Goal: Information Seeking & Learning: Learn about a topic

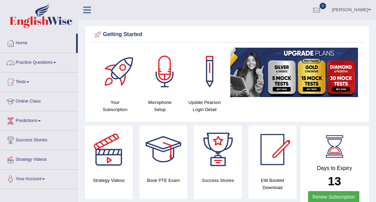
click at [56, 61] on link "Practice Questions" at bounding box center [39, 61] width 78 height 17
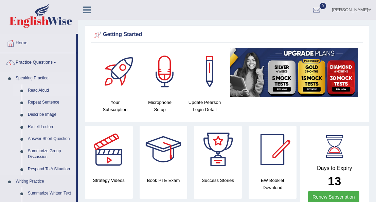
click at [41, 90] on link "Read Aloud" at bounding box center [50, 90] width 51 height 12
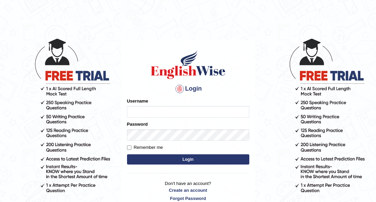
type input "Maria1224"
click at [162, 159] on button "Login" at bounding box center [188, 159] width 122 height 10
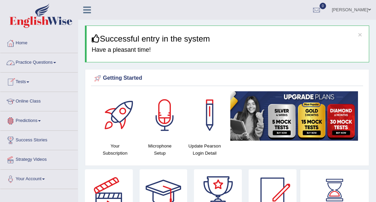
click at [57, 61] on link "Practice Questions" at bounding box center [39, 61] width 78 height 17
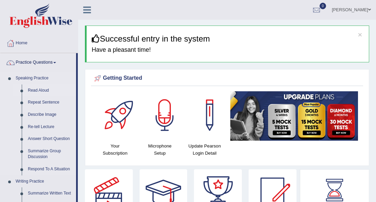
click at [44, 88] on link "Read Aloud" at bounding box center [50, 90] width 51 height 12
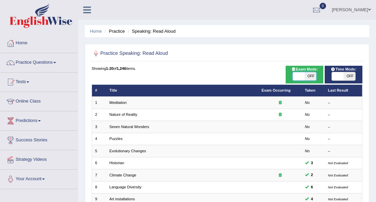
click at [299, 76] on span at bounding box center [299, 76] width 12 height 8
checkbox input "true"
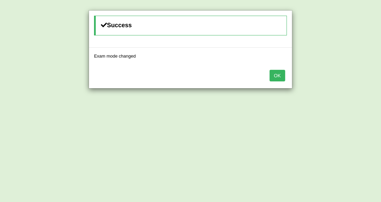
click at [277, 76] on button "OK" at bounding box center [278, 76] width 16 height 12
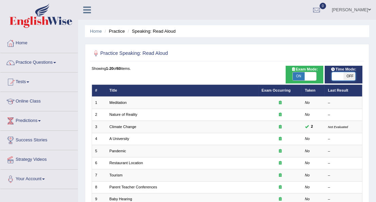
click at [334, 76] on span at bounding box center [338, 76] width 12 height 8
checkbox input "true"
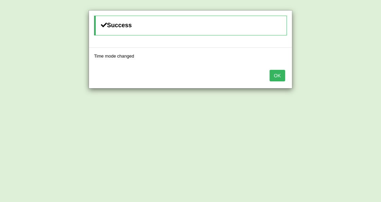
click at [276, 79] on button "OK" at bounding box center [278, 76] width 16 height 12
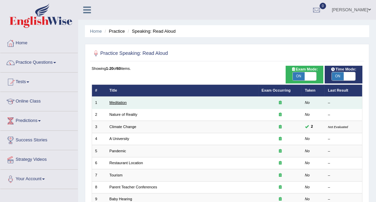
click at [118, 102] on link "Meditation" at bounding box center [117, 102] width 17 height 4
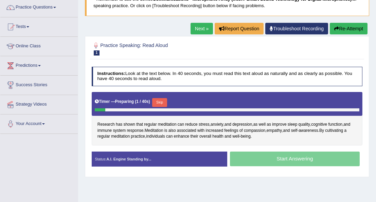
scroll to position [56, 0]
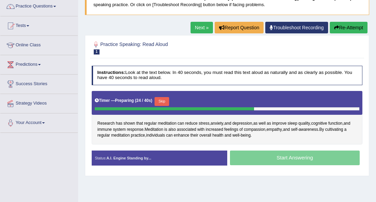
click at [160, 99] on button "Skip" at bounding box center [162, 101] width 15 height 9
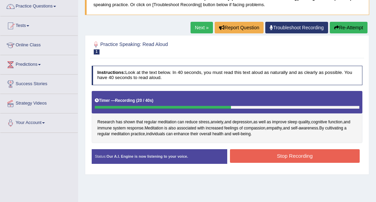
click at [272, 153] on button "Stop Recording" at bounding box center [295, 155] width 130 height 13
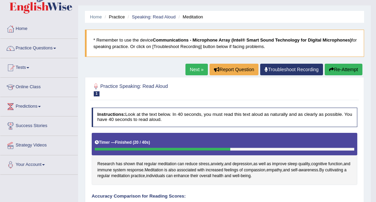
scroll to position [13, 0]
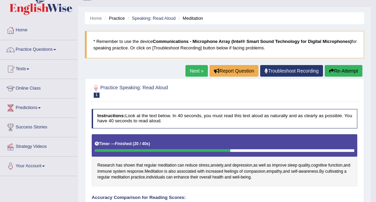
click at [197, 69] on link "Next »" at bounding box center [197, 71] width 22 height 12
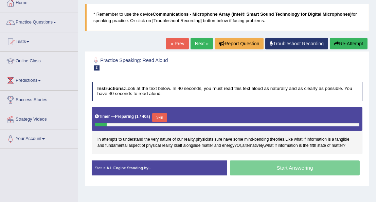
scroll to position [42, 0]
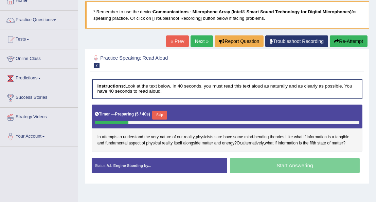
click at [159, 114] on button "Skip" at bounding box center [159, 114] width 15 height 9
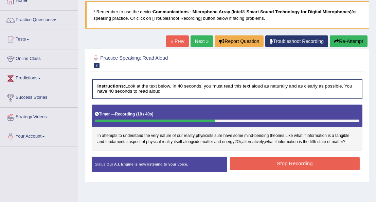
click at [267, 164] on button "Stop Recording" at bounding box center [295, 163] width 130 height 13
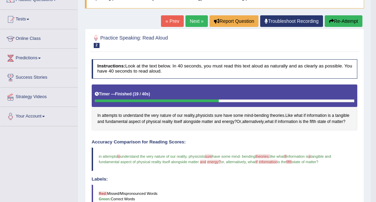
scroll to position [62, 0]
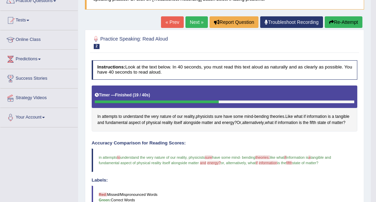
click at [340, 20] on button "Re-Attempt" at bounding box center [344, 22] width 38 height 12
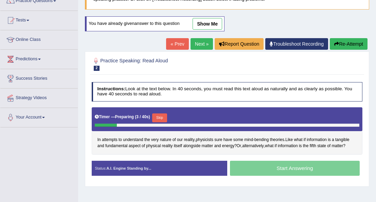
click at [159, 115] on button "Skip" at bounding box center [159, 117] width 15 height 9
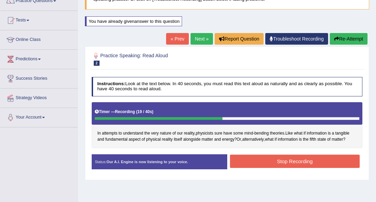
click at [268, 157] on button "Stop Recording" at bounding box center [295, 160] width 130 height 13
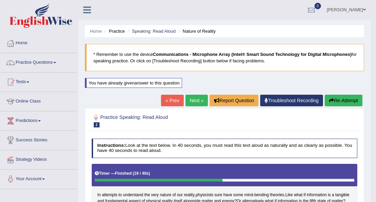
click at [195, 100] on link "Next »" at bounding box center [197, 101] width 22 height 12
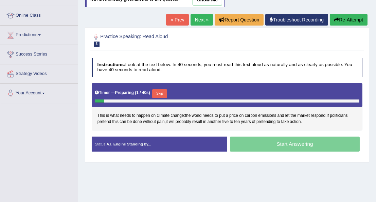
scroll to position [86, 0]
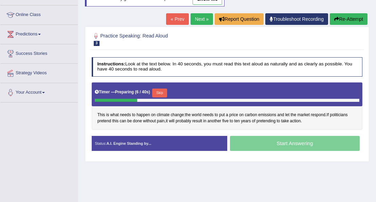
click at [158, 92] on button "Skip" at bounding box center [159, 92] width 15 height 9
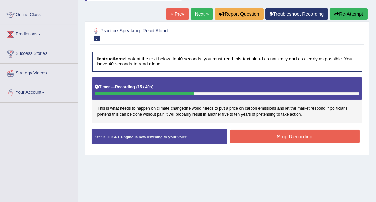
click at [255, 137] on button "Stop Recording" at bounding box center [295, 136] width 130 height 13
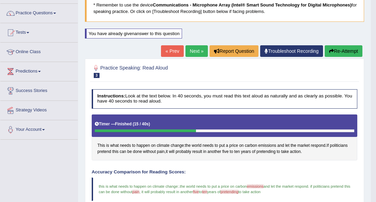
scroll to position [44, 0]
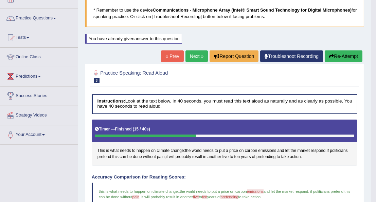
click at [195, 55] on link "Next »" at bounding box center [197, 56] width 22 height 12
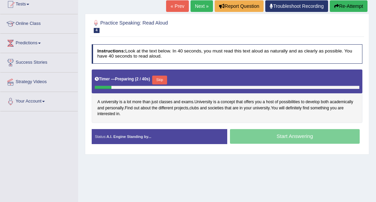
scroll to position [79, 0]
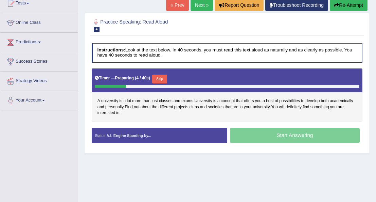
click at [157, 79] on button "Skip" at bounding box center [159, 78] width 15 height 9
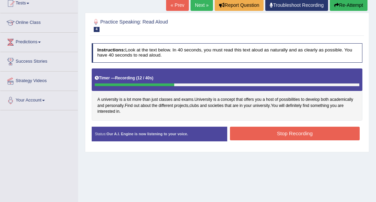
click at [243, 131] on button "Stop Recording" at bounding box center [295, 132] width 130 height 13
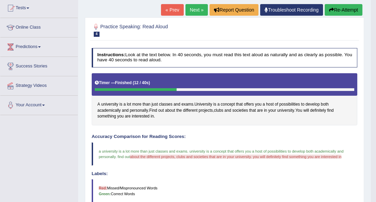
scroll to position [73, 0]
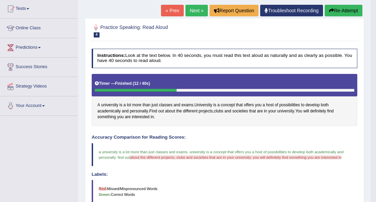
click at [335, 8] on button "Re-Attempt" at bounding box center [344, 11] width 38 height 12
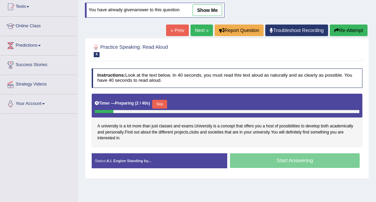
click at [160, 101] on button "Skip" at bounding box center [159, 104] width 15 height 9
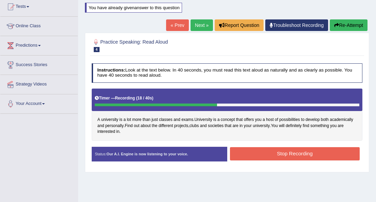
click at [295, 147] on button "Stop Recording" at bounding box center [295, 153] width 130 height 13
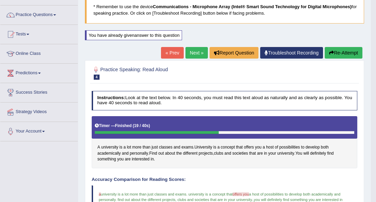
scroll to position [46, 0]
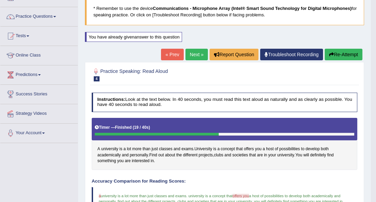
click at [195, 54] on link "Next »" at bounding box center [197, 55] width 22 height 12
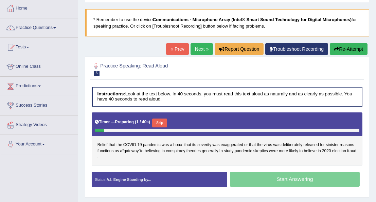
scroll to position [55, 0]
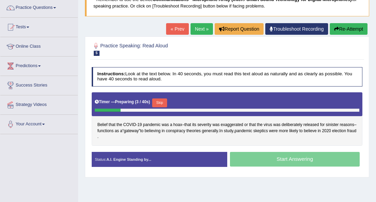
click at [157, 102] on button "Skip" at bounding box center [159, 102] width 15 height 9
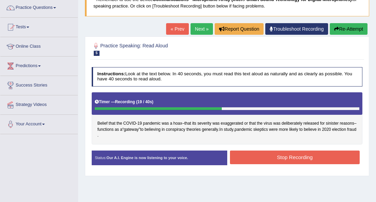
click at [240, 154] on button "Stop Recording" at bounding box center [295, 156] width 130 height 13
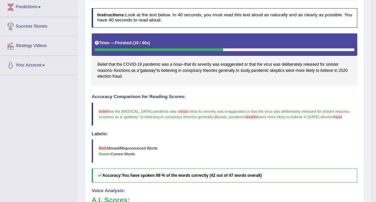
scroll to position [114, 0]
click at [122, 73] on span "fraud" at bounding box center [117, 76] width 9 height 6
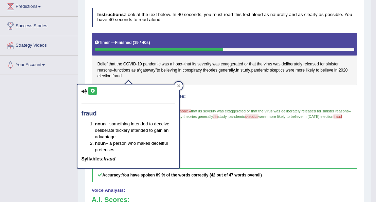
click at [92, 89] on icon at bounding box center [92, 91] width 5 height 4
click at [148, 78] on div "Belief that the COVID - 19 pandemic was a hoax – that its severity was exaggera…" at bounding box center [225, 59] width 266 height 52
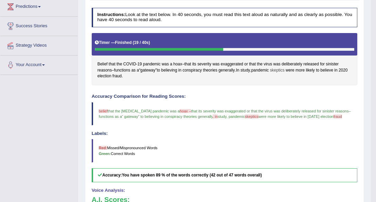
click at [281, 69] on span "skeptics" at bounding box center [277, 70] width 15 height 6
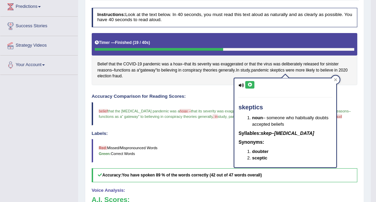
click at [251, 83] on icon at bounding box center [249, 85] width 5 height 4
click at [189, 94] on h4 "Accuracy Comparison for Reading Scores:" at bounding box center [225, 96] width 266 height 5
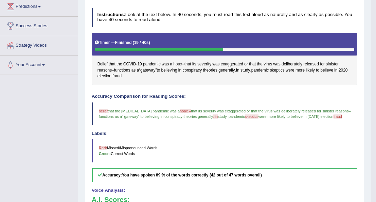
click at [175, 62] on span "hoax" at bounding box center [177, 64] width 9 height 6
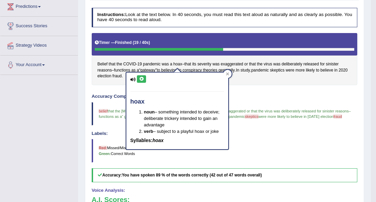
click at [140, 77] on icon at bounding box center [141, 79] width 5 height 4
click at [103, 61] on span "Belief" at bounding box center [103, 64] width 10 height 6
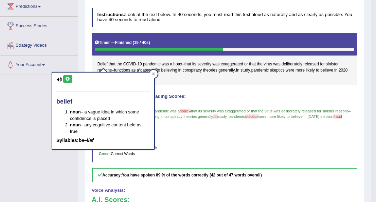
click at [64, 78] on button at bounding box center [67, 78] width 9 height 7
click at [175, 88] on div "Instructions: Look at the text below. In 40 seconds, you must read this text al…" at bounding box center [224, 147] width 269 height 285
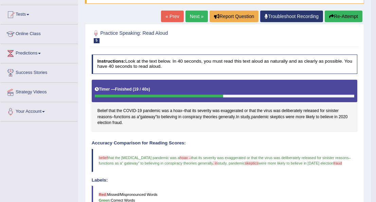
scroll to position [66, 0]
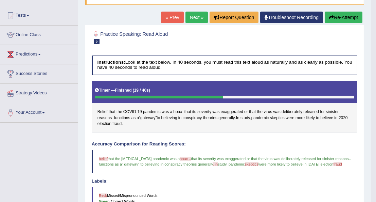
click at [338, 15] on button "Re-Attempt" at bounding box center [344, 18] width 38 height 12
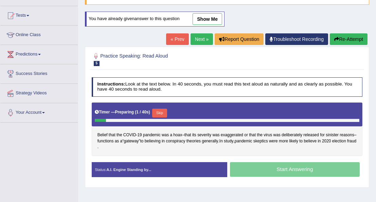
click at [159, 110] on button "Skip" at bounding box center [159, 112] width 15 height 9
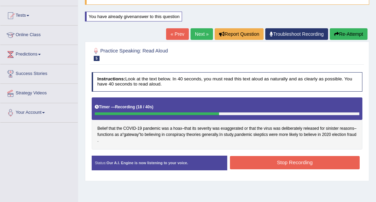
click at [248, 159] on button "Stop Recording" at bounding box center [295, 162] width 130 height 13
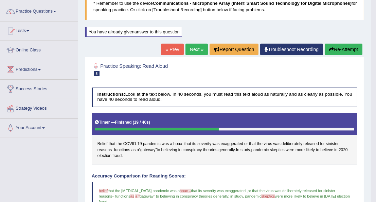
scroll to position [49, 0]
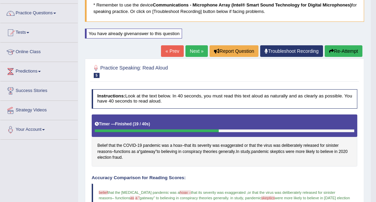
click at [336, 50] on button "Re-Attempt" at bounding box center [344, 51] width 38 height 12
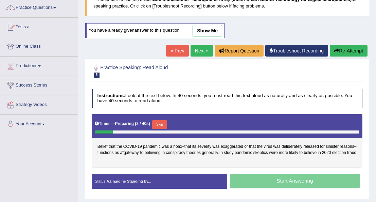
click at [161, 121] on button "Skip" at bounding box center [159, 124] width 15 height 9
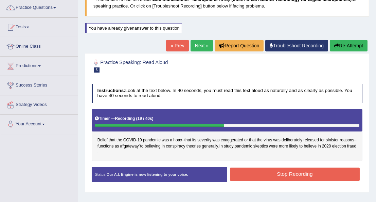
click at [277, 173] on button "Stop Recording" at bounding box center [295, 173] width 130 height 13
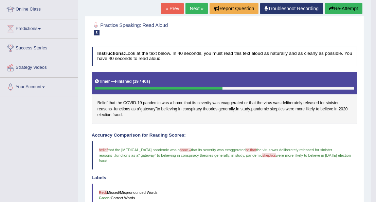
scroll to position [92, 0]
click at [198, 6] on link "Next »" at bounding box center [197, 9] width 22 height 12
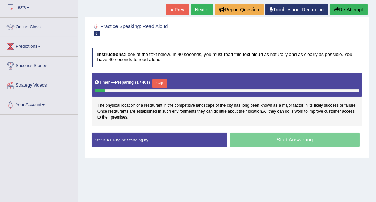
scroll to position [75, 0]
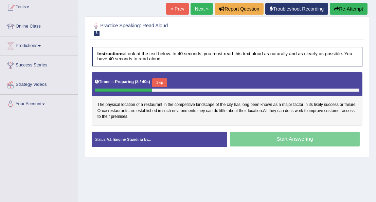
click at [162, 81] on button "Skip" at bounding box center [159, 82] width 15 height 9
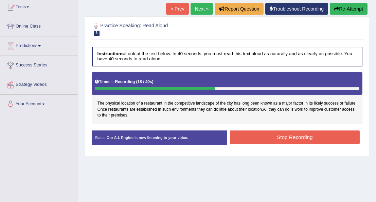
click at [268, 134] on button "Stop Recording" at bounding box center [295, 136] width 130 height 13
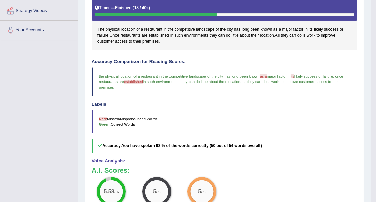
scroll to position [147, 0]
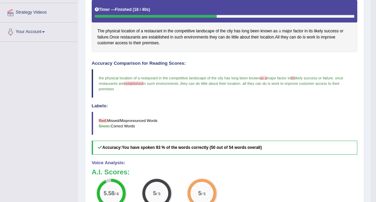
click at [279, 30] on span "a" at bounding box center [280, 31] width 2 height 6
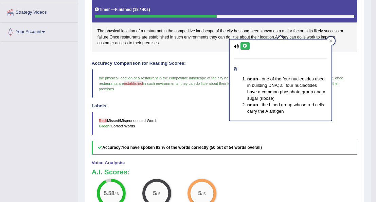
click at [244, 45] on icon at bounding box center [245, 46] width 5 height 4
click at [194, 104] on h4 "Labels:" at bounding box center [225, 105] width 266 height 5
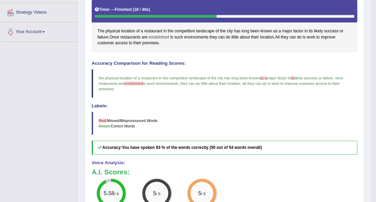
click at [157, 35] on span "established" at bounding box center [159, 37] width 20 height 6
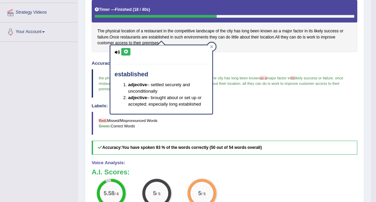
click at [124, 51] on icon at bounding box center [125, 52] width 5 height 4
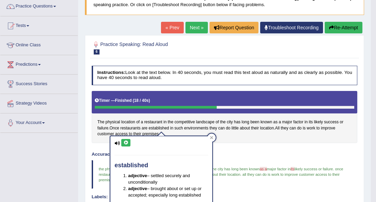
scroll to position [56, 0]
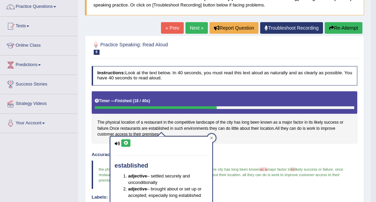
click at [199, 27] on link "Next »" at bounding box center [197, 28] width 22 height 12
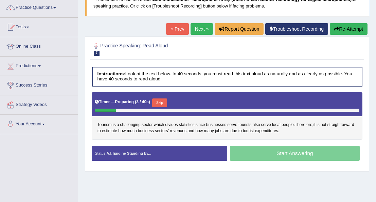
scroll to position [76, 0]
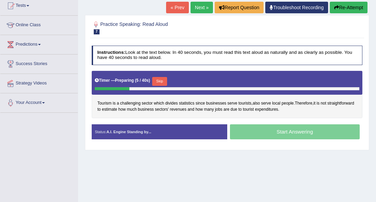
click at [157, 81] on button "Skip" at bounding box center [159, 81] width 15 height 9
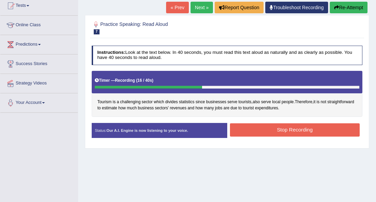
click at [266, 132] on button "Stop Recording" at bounding box center [295, 129] width 130 height 13
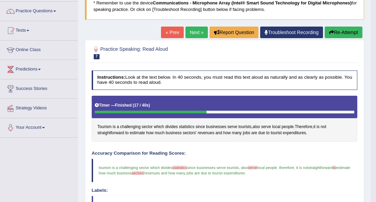
scroll to position [49, 0]
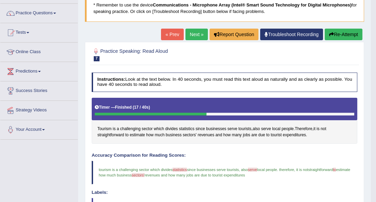
click at [342, 32] on button "Re-Attempt" at bounding box center [344, 35] width 38 height 12
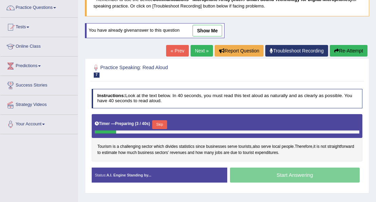
click at [160, 122] on button "Skip" at bounding box center [159, 124] width 15 height 9
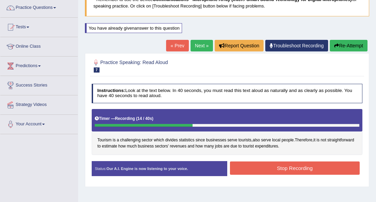
click at [274, 164] on button "Stop Recording" at bounding box center [295, 167] width 130 height 13
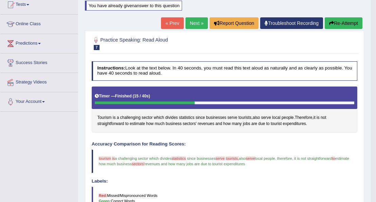
scroll to position [74, 0]
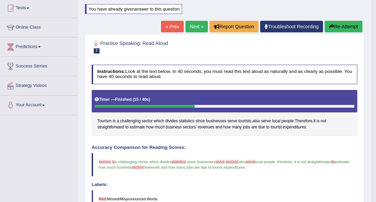
click at [348, 28] on button "Re-Attempt" at bounding box center [344, 27] width 38 height 12
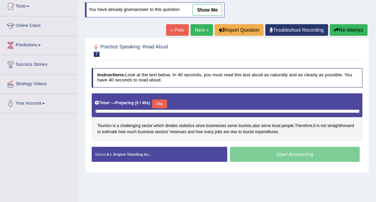
scroll to position [75, 0]
click at [158, 102] on button "Skip" at bounding box center [159, 103] width 15 height 9
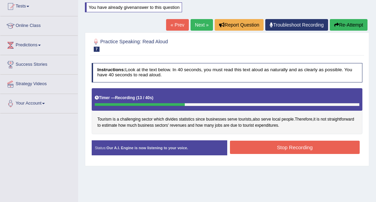
click at [252, 146] on button "Stop Recording" at bounding box center [295, 146] width 130 height 13
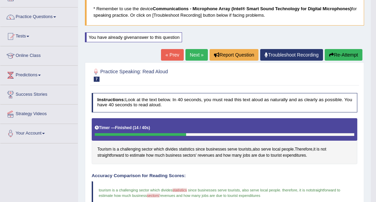
scroll to position [44, 0]
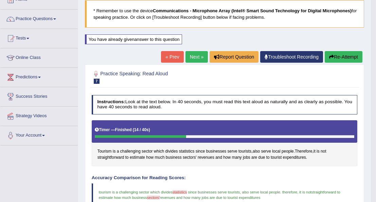
click at [195, 54] on link "Next »" at bounding box center [197, 57] width 22 height 12
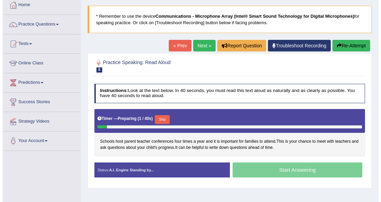
scroll to position [54, 0]
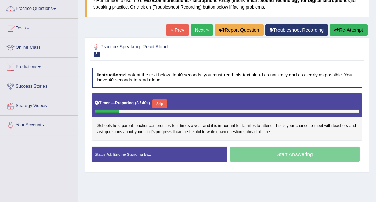
click at [155, 103] on button "Skip" at bounding box center [159, 103] width 15 height 9
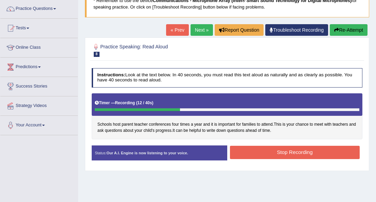
click at [267, 149] on button "Stop Recording" at bounding box center [295, 151] width 130 height 13
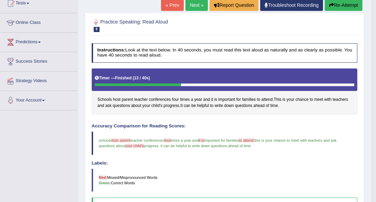
scroll to position [78, 0]
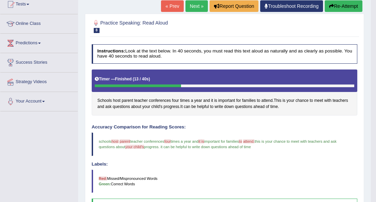
click at [336, 4] on button "Re-Attempt" at bounding box center [344, 6] width 38 height 12
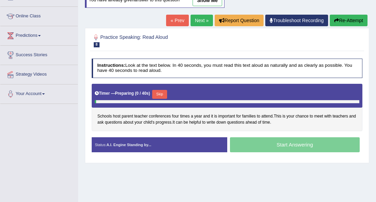
scroll to position [78, 0]
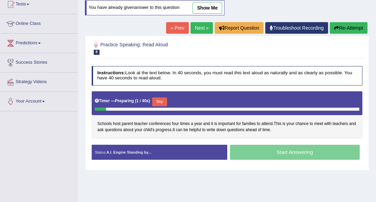
click at [159, 98] on button "Skip" at bounding box center [159, 101] width 15 height 9
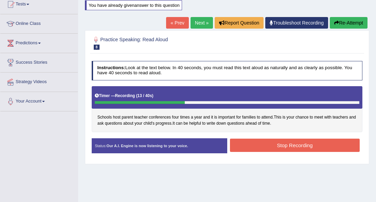
click at [257, 143] on button "Stop Recording" at bounding box center [295, 144] width 130 height 13
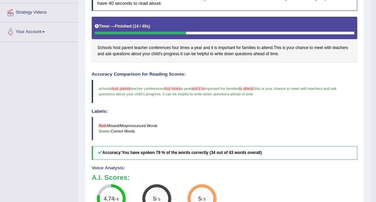
scroll to position [147, 0]
click at [116, 46] on span "host" at bounding box center [116, 48] width 7 height 6
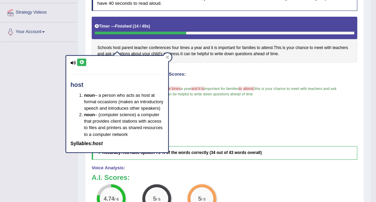
click at [81, 60] on icon at bounding box center [81, 62] width 5 height 4
click at [211, 68] on div "Instructions: Look at the text below. In 40 seconds, you must read this text al…" at bounding box center [224, 127] width 269 height 279
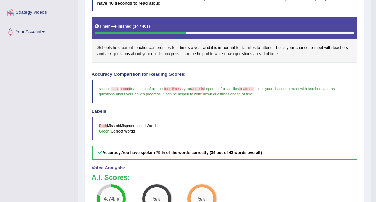
click at [128, 45] on span "parent" at bounding box center [128, 48] width 12 height 6
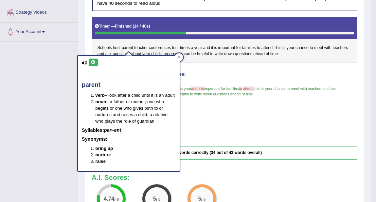
click at [91, 62] on icon at bounding box center [93, 62] width 5 height 4
click at [206, 72] on h4 "Accuracy Comparison for Reading Scores:" at bounding box center [225, 74] width 266 height 5
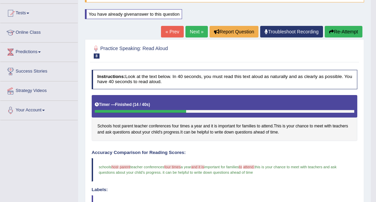
scroll to position [68, 0]
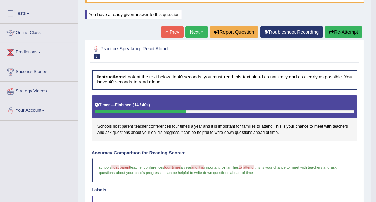
click at [344, 32] on button "Re-Attempt" at bounding box center [344, 32] width 38 height 12
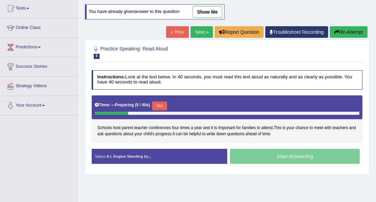
click at [158, 101] on button "Skip" at bounding box center [159, 105] width 15 height 9
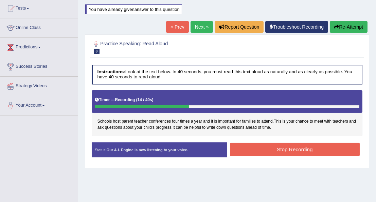
click at [276, 150] on button "Stop Recording" at bounding box center [295, 148] width 130 height 13
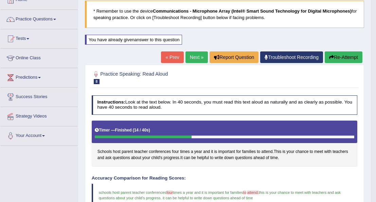
scroll to position [38, 0]
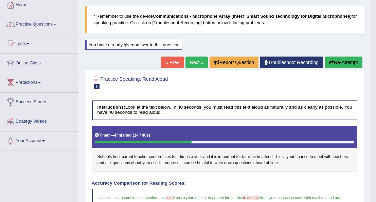
click at [196, 61] on link "Next »" at bounding box center [197, 62] width 22 height 12
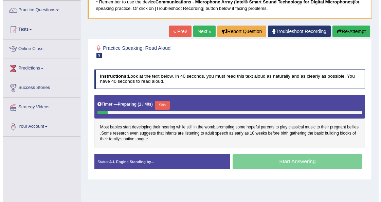
scroll to position [57, 0]
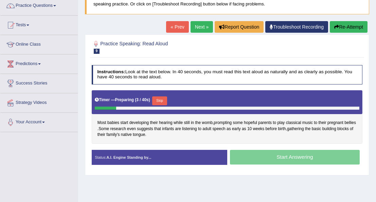
click at [162, 99] on button "Skip" at bounding box center [159, 100] width 15 height 9
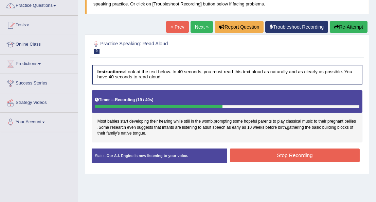
click at [242, 154] on button "Stop Recording" at bounding box center [295, 154] width 130 height 13
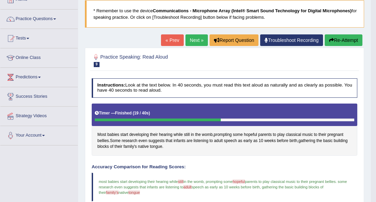
scroll to position [42, 0]
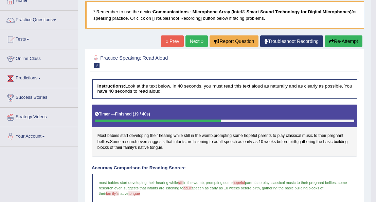
click at [193, 38] on link "Next »" at bounding box center [197, 41] width 22 height 12
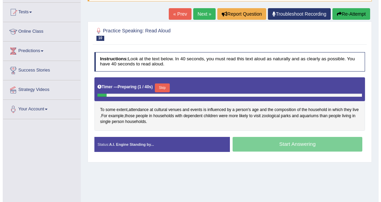
scroll to position [70, 0]
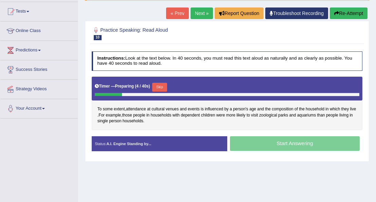
click at [157, 85] on button "Skip" at bounding box center [159, 87] width 15 height 9
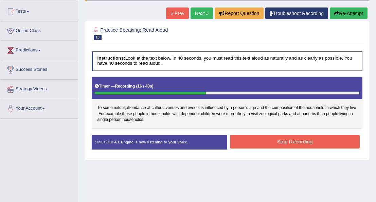
click at [254, 139] on button "Stop Recording" at bounding box center [295, 141] width 130 height 13
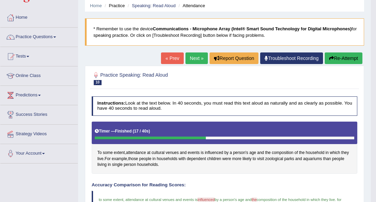
scroll to position [25, 0]
click at [195, 58] on link "Next »" at bounding box center [197, 58] width 22 height 12
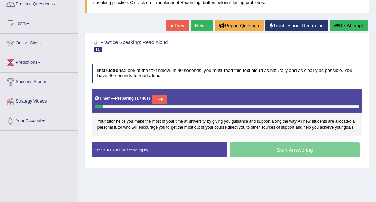
scroll to position [59, 0]
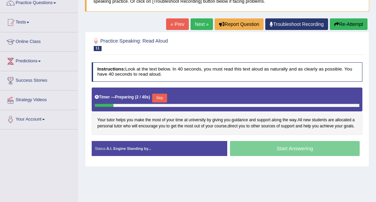
click at [156, 95] on button "Skip" at bounding box center [159, 97] width 15 height 9
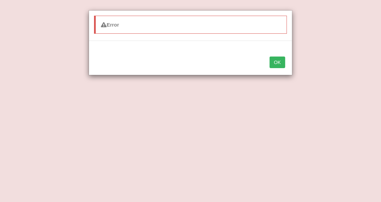
click at [279, 59] on button "OK" at bounding box center [278, 62] width 16 height 12
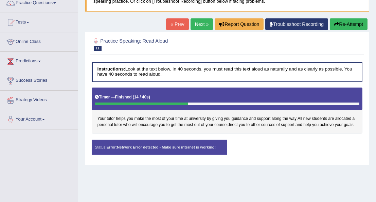
click at [348, 24] on button "Re-Attempt" at bounding box center [349, 24] width 38 height 12
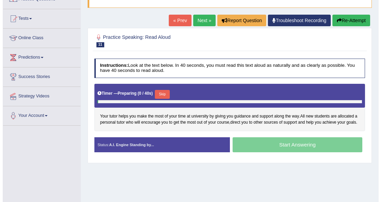
scroll to position [59, 0]
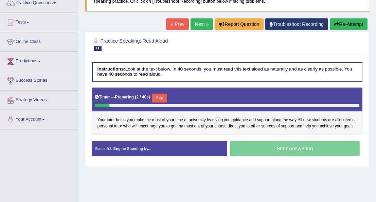
click at [158, 96] on button "Skip" at bounding box center [159, 97] width 15 height 9
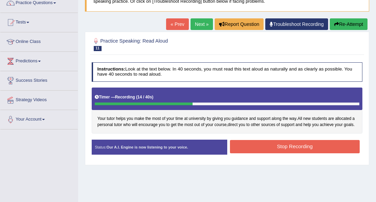
click at [311, 147] on button "Stop Recording" at bounding box center [295, 146] width 130 height 13
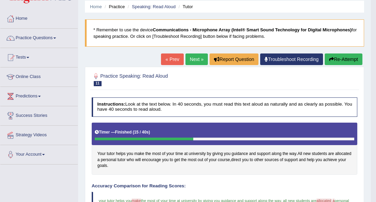
scroll to position [24, 0]
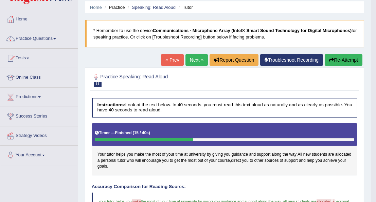
click at [199, 57] on link "Next »" at bounding box center [197, 60] width 22 height 12
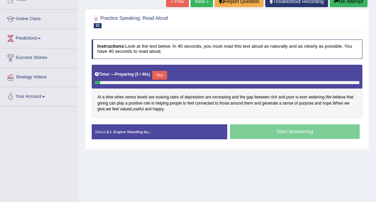
scroll to position [86, 0]
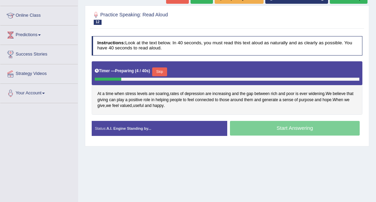
click at [158, 70] on button "Skip" at bounding box center [159, 71] width 15 height 9
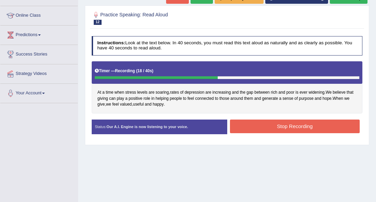
click at [245, 125] on button "Stop Recording" at bounding box center [295, 125] width 130 height 13
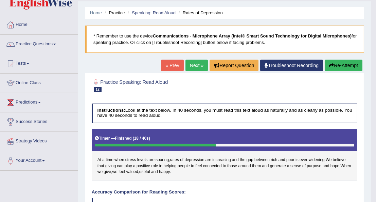
scroll to position [16, 0]
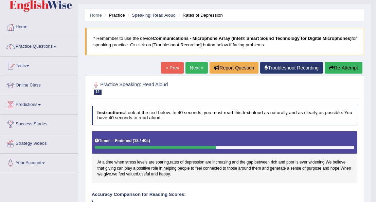
click at [194, 66] on link "Next »" at bounding box center [197, 68] width 22 height 12
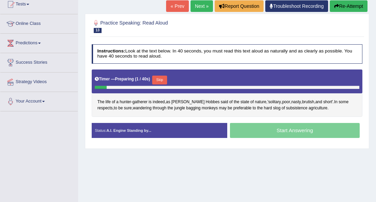
scroll to position [80, 0]
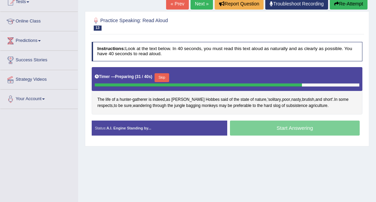
click at [159, 76] on button "Skip" at bounding box center [162, 77] width 15 height 9
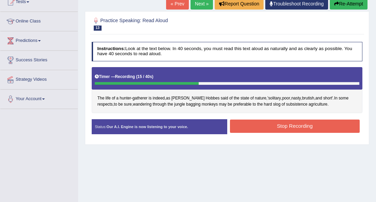
click at [261, 119] on button "Stop Recording" at bounding box center [295, 125] width 130 height 13
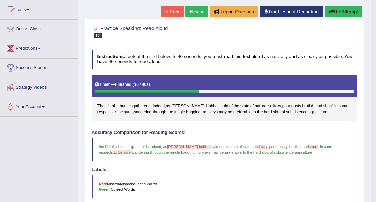
scroll to position [73, 0]
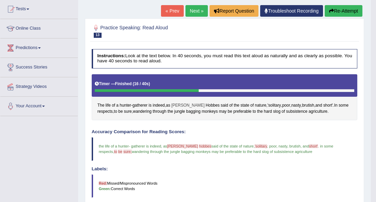
click at [182, 103] on span "Thomas" at bounding box center [187, 105] width 33 height 6
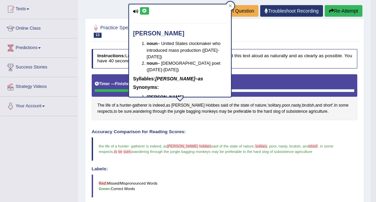
click at [144, 10] on icon at bounding box center [144, 11] width 5 height 4
click at [206, 103] on span "Hobbes" at bounding box center [213, 105] width 14 height 6
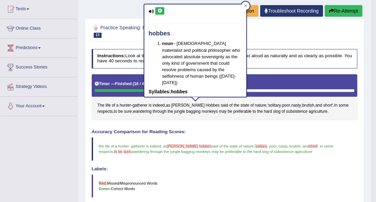
click at [157, 9] on icon at bounding box center [159, 11] width 5 height 4
click at [268, 102] on span "'solitary" at bounding box center [275, 105] width 14 height 6
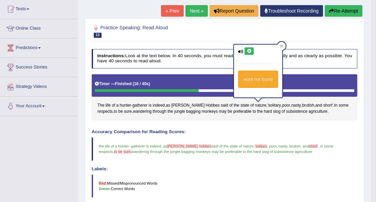
click at [248, 49] on icon at bounding box center [249, 51] width 5 height 4
click at [348, 10] on button "Re-Attempt" at bounding box center [344, 11] width 38 height 12
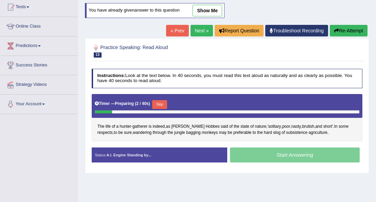
click at [159, 102] on button "Skip" at bounding box center [159, 104] width 15 height 9
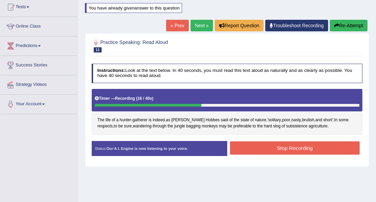
click at [264, 147] on button "Stop Recording" at bounding box center [295, 147] width 130 height 13
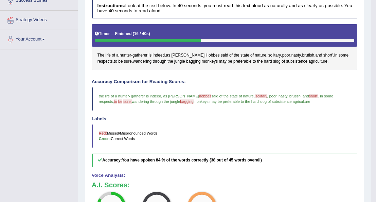
scroll to position [139, 0]
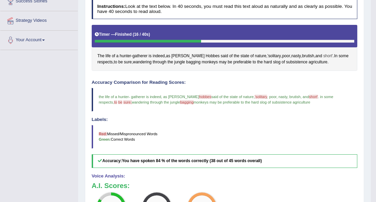
click at [324, 53] on span "short'" at bounding box center [329, 56] width 10 height 6
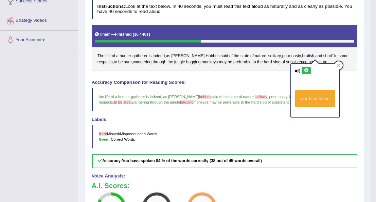
click at [305, 69] on icon at bounding box center [306, 70] width 5 height 4
click at [262, 80] on h4 "Accuracy Comparison for Reading Scores:" at bounding box center [225, 82] width 266 height 5
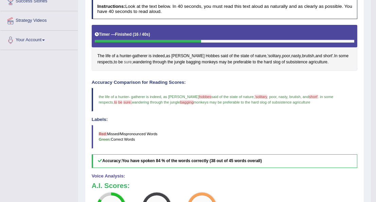
click at [129, 59] on span "sure" at bounding box center [128, 62] width 8 height 6
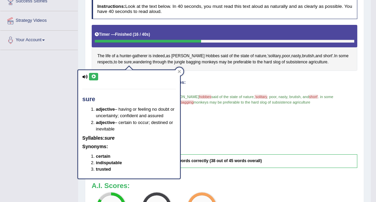
click at [94, 74] on icon at bounding box center [93, 76] width 5 height 4
click at [191, 81] on h4 "Accuracy Comparison for Reading Scores:" at bounding box center [225, 82] width 266 height 5
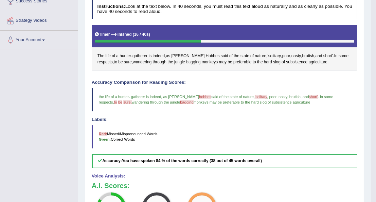
click at [196, 59] on span "bagging" at bounding box center [193, 62] width 14 height 6
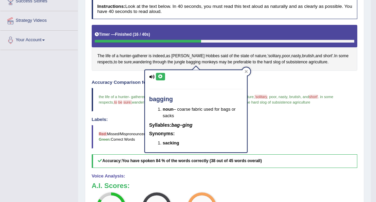
click at [159, 75] on icon at bounding box center [160, 76] width 5 height 4
click at [275, 75] on div "Instructions: Look at the text below. In 40 seconds, you must read this text al…" at bounding box center [224, 136] width 269 height 279
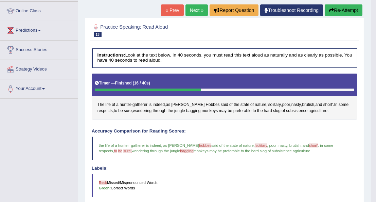
scroll to position [89, 0]
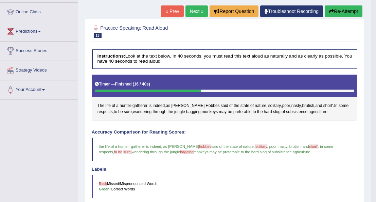
click at [343, 8] on button "Re-Attempt" at bounding box center [344, 11] width 38 height 12
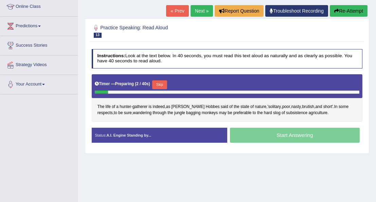
click at [159, 83] on button "Skip" at bounding box center [159, 84] width 15 height 9
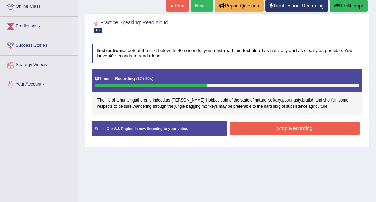
click at [276, 124] on button "Stop Recording" at bounding box center [295, 127] width 130 height 13
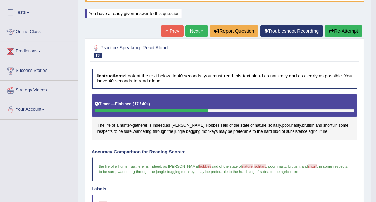
scroll to position [69, 0]
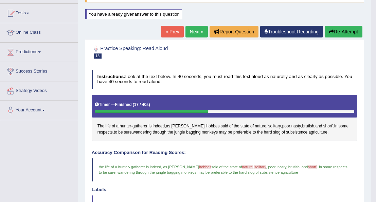
click at [200, 31] on link "Next »" at bounding box center [197, 32] width 22 height 12
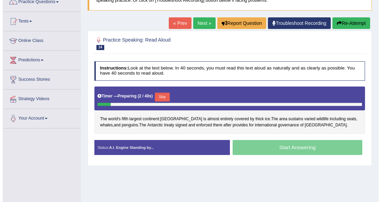
scroll to position [62, 0]
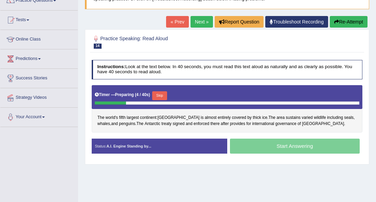
click at [158, 92] on button "Skip" at bounding box center [159, 95] width 15 height 9
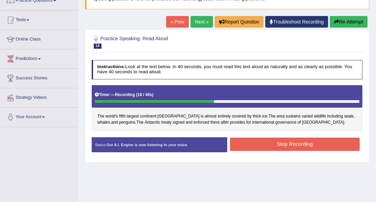
click at [292, 144] on button "Stop Recording" at bounding box center [295, 143] width 130 height 13
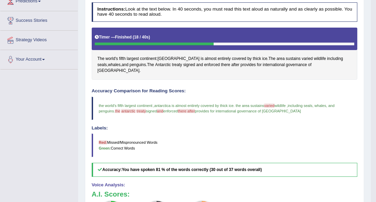
scroll to position [116, 0]
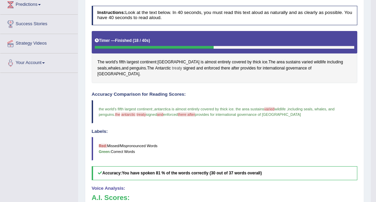
click at [172, 66] on span "treaty" at bounding box center [177, 68] width 10 height 6
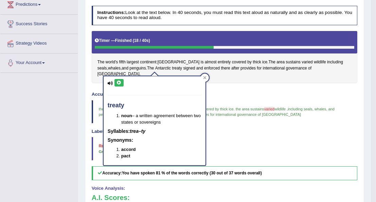
click at [117, 81] on icon at bounding box center [119, 83] width 5 height 4
click at [218, 80] on div "Instructions: Look at the text below. In 40 seconds, you must read this text al…" at bounding box center [224, 145] width 269 height 285
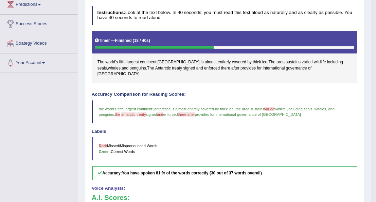
click at [302, 59] on span "varied" at bounding box center [307, 62] width 11 height 6
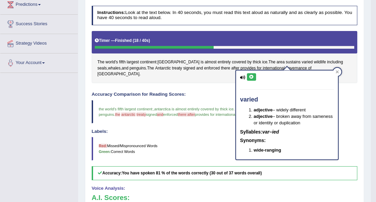
click at [250, 75] on icon at bounding box center [251, 77] width 5 height 4
click at [196, 68] on span "and" at bounding box center [199, 68] width 7 height 6
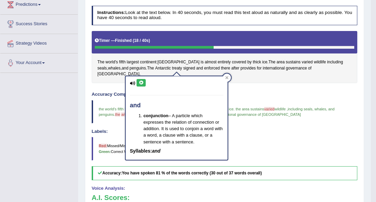
click at [140, 82] on icon at bounding box center [141, 83] width 5 height 4
click at [231, 80] on div "Instructions: Look at the text below. In 40 seconds, you must read this text al…" at bounding box center [224, 145] width 269 height 285
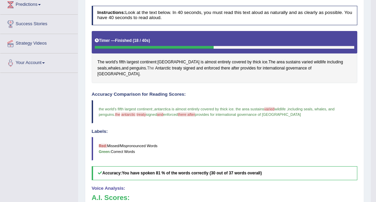
click at [147, 66] on span "The" at bounding box center [150, 68] width 7 height 6
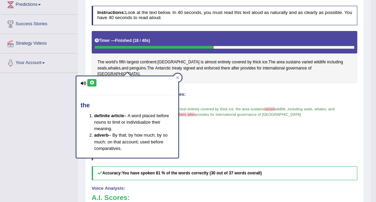
click at [91, 81] on icon at bounding box center [91, 83] width 5 height 4
click at [189, 83] on div "Instructions: Look at the text below. In 40 seconds, you must read this text al…" at bounding box center [224, 145] width 269 height 285
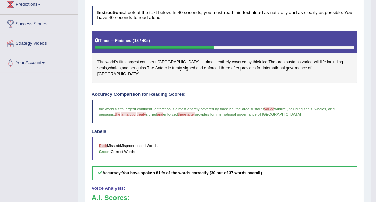
click at [100, 60] on span "The" at bounding box center [101, 62] width 7 height 6
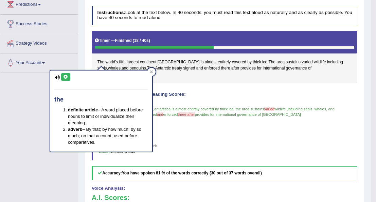
click at [65, 75] on icon at bounding box center [65, 77] width 5 height 4
click at [158, 78] on div "Instructions: Look at the text below. In 40 seconds, you must read this text al…" at bounding box center [224, 145] width 269 height 285
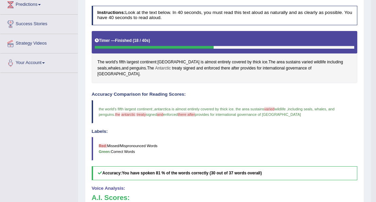
click at [155, 67] on span "Antarctic" at bounding box center [163, 68] width 16 height 6
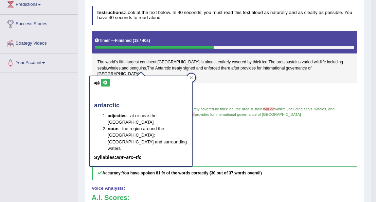
click at [106, 81] on icon at bounding box center [105, 83] width 5 height 4
click at [200, 92] on div "Accuracy Comparison for Reading Scores: the world's fifth largest continent : ,…" at bounding box center [225, 136] width 266 height 88
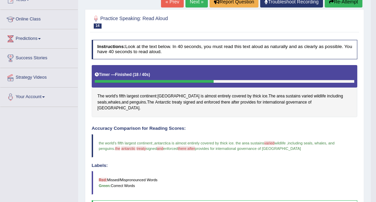
scroll to position [64, 0]
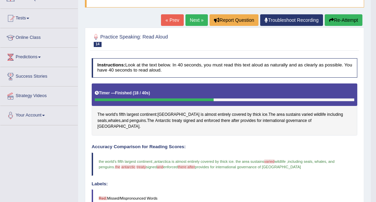
click at [351, 18] on button "Re-Attempt" at bounding box center [344, 20] width 38 height 12
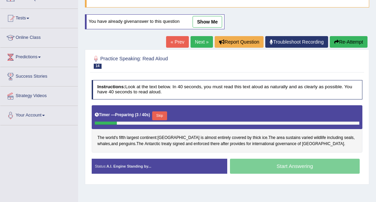
click at [158, 111] on button "Skip" at bounding box center [159, 115] width 15 height 9
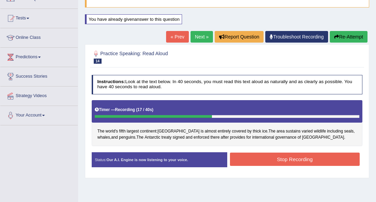
click at [278, 159] on button "Stop Recording" at bounding box center [295, 158] width 130 height 13
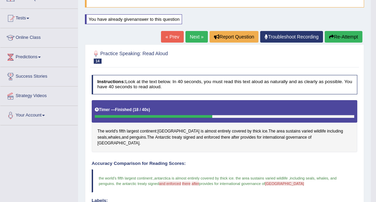
scroll to position [61, 0]
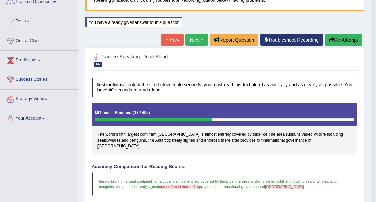
click at [337, 38] on button "Re-Attempt" at bounding box center [344, 40] width 38 height 12
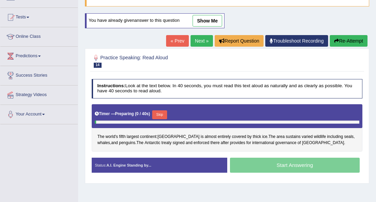
scroll to position [61, 0]
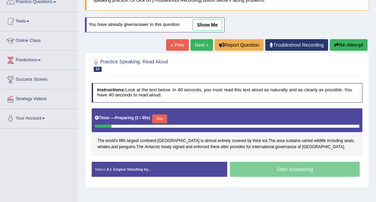
click at [161, 116] on button "Skip" at bounding box center [159, 118] width 15 height 9
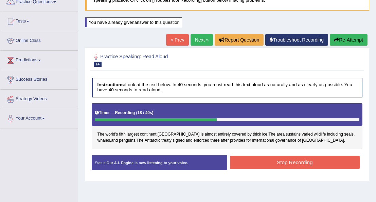
click at [269, 159] on button "Stop Recording" at bounding box center [295, 161] width 130 height 13
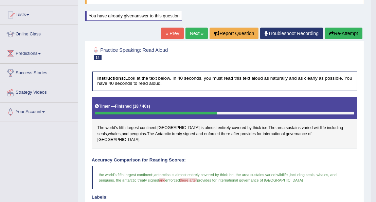
scroll to position [67, 0]
click at [196, 31] on link "Next »" at bounding box center [197, 34] width 22 height 12
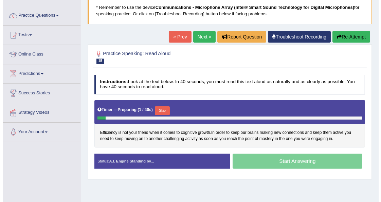
scroll to position [48, 0]
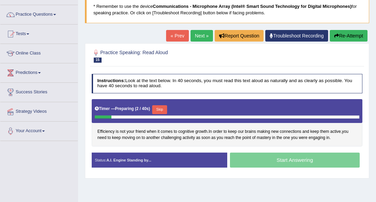
click at [160, 108] on button "Skip" at bounding box center [159, 109] width 15 height 9
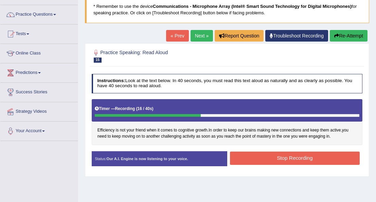
click at [253, 153] on button "Stop Recording" at bounding box center [295, 157] width 130 height 13
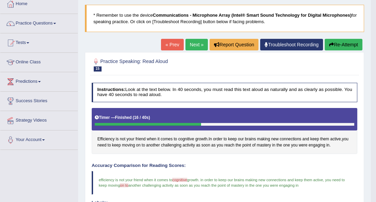
scroll to position [36, 0]
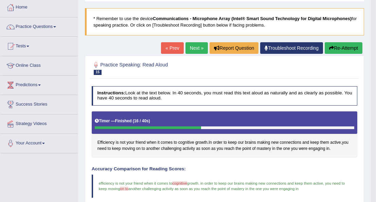
click at [200, 49] on link "Next »" at bounding box center [197, 48] width 22 height 12
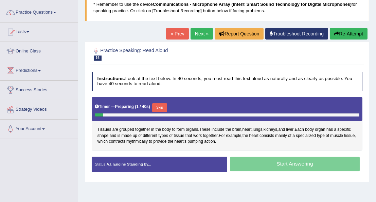
scroll to position [62, 0]
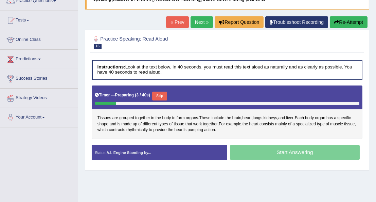
click at [156, 92] on button "Skip" at bounding box center [159, 95] width 15 height 9
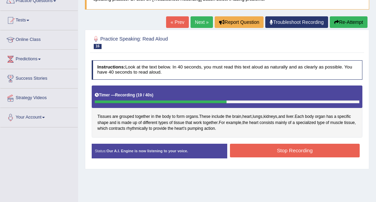
click at [271, 150] on button "Stop Recording" at bounding box center [295, 149] width 130 height 13
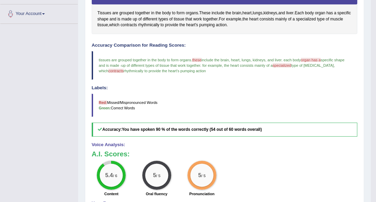
scroll to position [137, 0]
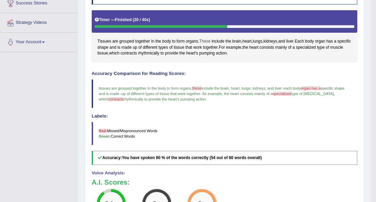
click at [205, 38] on span "These" at bounding box center [205, 41] width 11 height 6
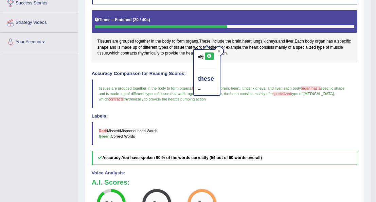
click at [210, 54] on icon at bounding box center [209, 56] width 5 height 4
click at [316, 45] on span "specialized" at bounding box center [306, 48] width 20 height 6
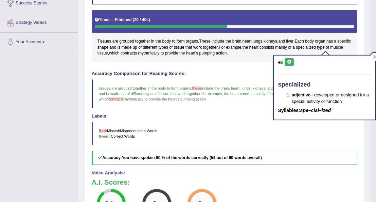
click at [289, 60] on icon at bounding box center [289, 62] width 5 height 4
click at [137, 51] on span "contracts" at bounding box center [129, 53] width 16 height 6
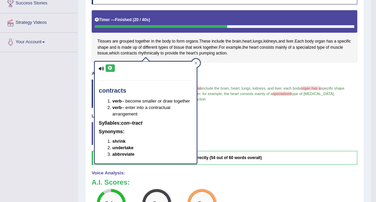
click at [109, 66] on icon at bounding box center [110, 68] width 5 height 4
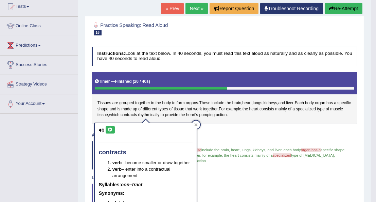
scroll to position [75, 0]
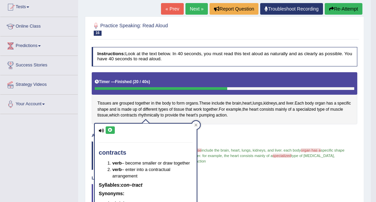
click at [342, 8] on button "Re-Attempt" at bounding box center [344, 9] width 38 height 12
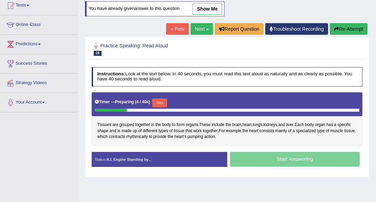
click at [159, 99] on button "Skip" at bounding box center [159, 102] width 15 height 9
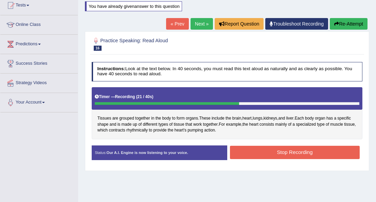
click at [257, 146] on button "Stop Recording" at bounding box center [295, 151] width 130 height 13
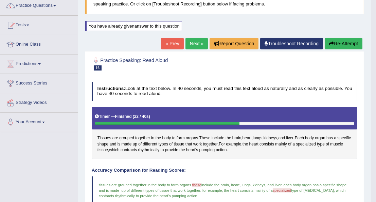
scroll to position [55, 0]
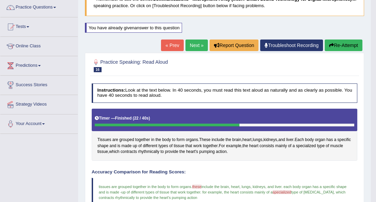
click at [198, 42] on link "Next »" at bounding box center [197, 45] width 22 height 12
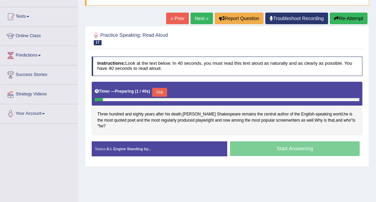
scroll to position [67, 0]
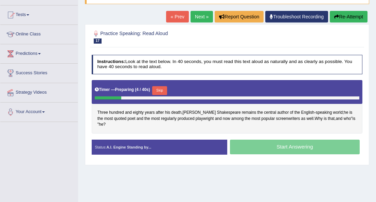
click at [154, 89] on button "Skip" at bounding box center [159, 90] width 15 height 9
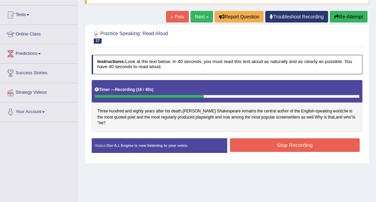
click at [273, 138] on button "Stop Recording" at bounding box center [295, 144] width 130 height 13
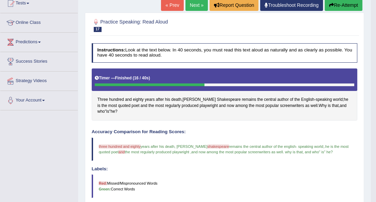
scroll to position [68, 0]
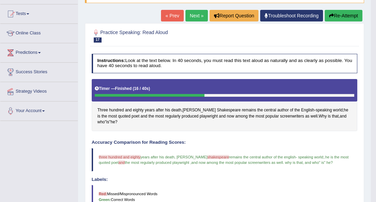
click at [197, 15] on link "Next »" at bounding box center [197, 16] width 22 height 12
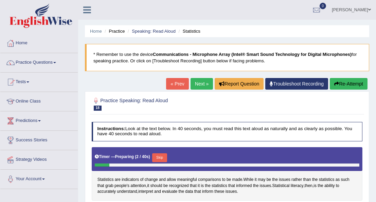
click at [179, 82] on link "« Prev" at bounding box center [177, 84] width 22 height 12
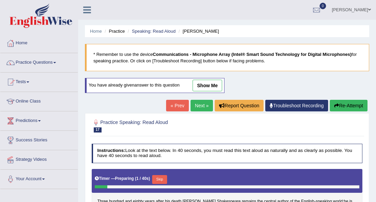
click at [338, 100] on button "Re-Attempt" at bounding box center [349, 106] width 38 height 12
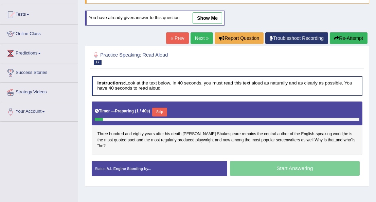
scroll to position [68, 0]
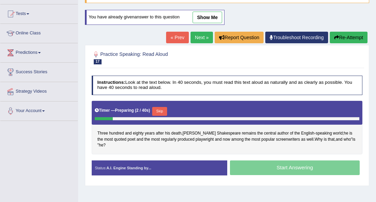
click at [157, 109] on button "Skip" at bounding box center [159, 111] width 15 height 9
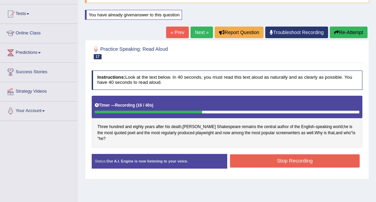
click at [264, 154] on button "Stop Recording" at bounding box center [295, 160] width 130 height 13
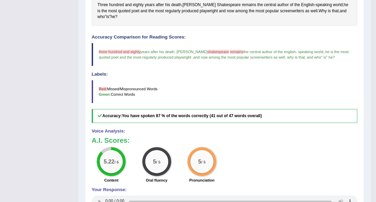
scroll to position [190, 0]
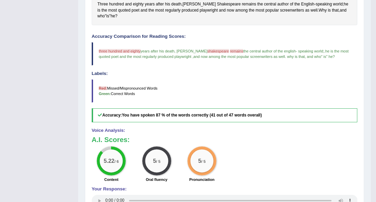
click at [264, 150] on div "5.22 / 6 Content 5 / 5 Oral fluency 5 / 5 Pronunciation" at bounding box center [225, 164] width 272 height 37
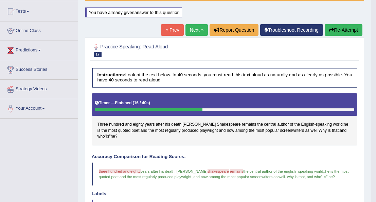
scroll to position [68, 0]
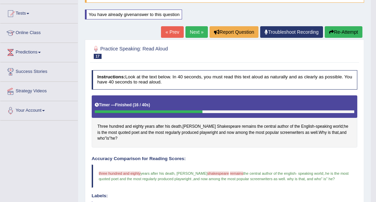
click at [341, 31] on button "Re-Attempt" at bounding box center [344, 32] width 38 height 12
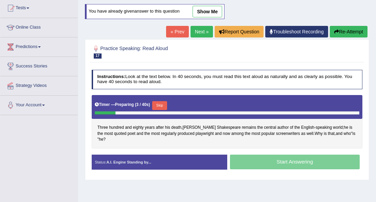
click at [157, 103] on button "Skip" at bounding box center [159, 105] width 15 height 9
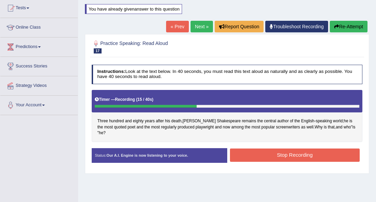
click at [271, 148] on button "Stop Recording" at bounding box center [295, 154] width 130 height 13
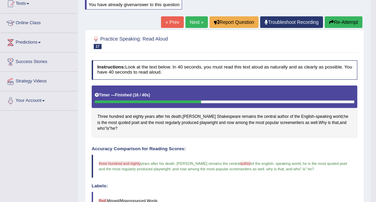
scroll to position [78, 0]
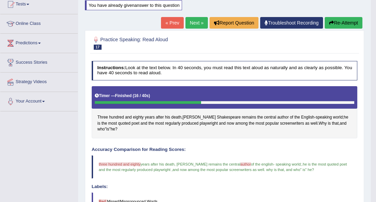
click at [346, 22] on button "Re-Attempt" at bounding box center [344, 23] width 38 height 12
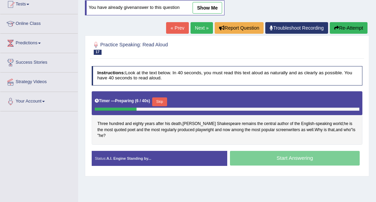
click at [157, 101] on button "Skip" at bounding box center [159, 101] width 15 height 9
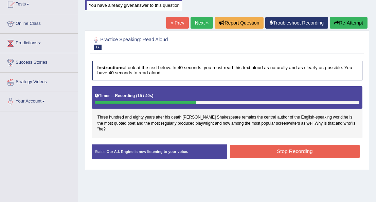
click at [265, 146] on button "Stop Recording" at bounding box center [295, 150] width 130 height 13
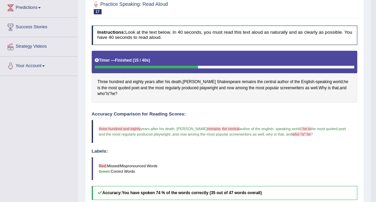
scroll to position [113, 0]
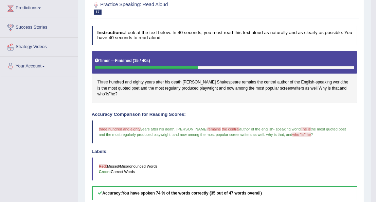
click at [103, 80] on span "Three" at bounding box center [103, 82] width 11 height 6
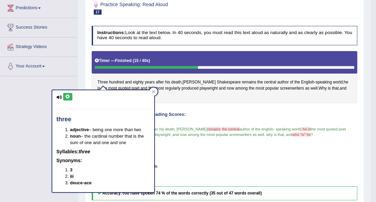
click at [67, 96] on icon at bounding box center [67, 97] width 5 height 4
click at [116, 80] on span "hundred" at bounding box center [116, 82] width 15 height 6
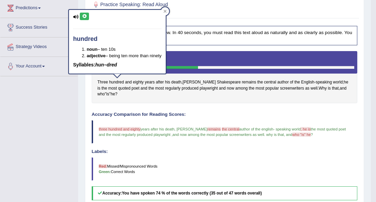
click at [84, 16] on icon at bounding box center [84, 16] width 5 height 4
click at [127, 79] on span "and" at bounding box center [128, 82] width 7 height 6
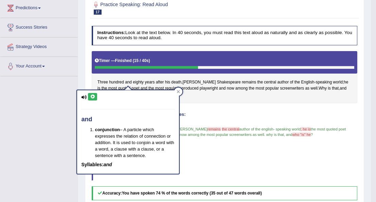
click at [92, 96] on icon at bounding box center [92, 97] width 5 height 4
click at [189, 112] on h4 "Accuracy Comparison for Reading Scores:" at bounding box center [225, 114] width 266 height 5
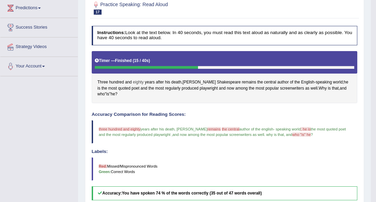
click at [137, 79] on span "eighty" at bounding box center [138, 82] width 11 height 6
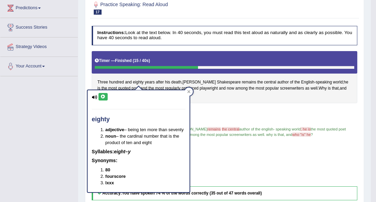
click at [102, 96] on icon at bounding box center [103, 97] width 5 height 4
click at [242, 79] on span "remains" at bounding box center [249, 82] width 14 height 6
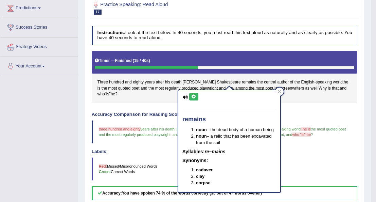
click at [193, 96] on icon at bounding box center [193, 97] width 5 height 4
click at [288, 102] on div "Instructions: Look at the text below. In 40 seconds, you must read this text al…" at bounding box center [224, 165] width 269 height 285
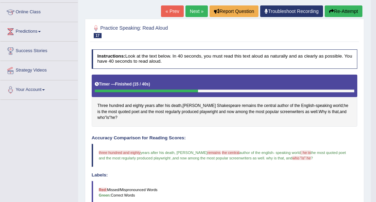
scroll to position [88, 0]
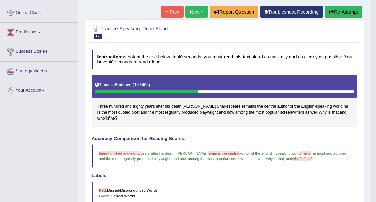
click at [264, 106] on span "central" at bounding box center [270, 106] width 12 height 6
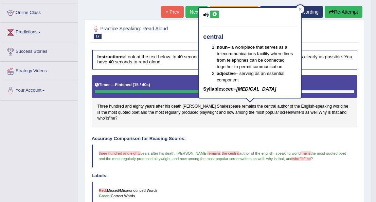
click at [342, 12] on button "Re-Attempt" at bounding box center [344, 12] width 38 height 12
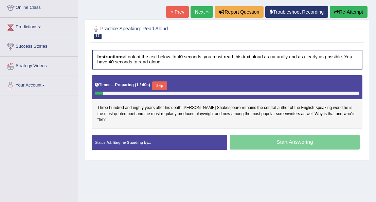
click at [158, 82] on button "Skip" at bounding box center [159, 85] width 15 height 9
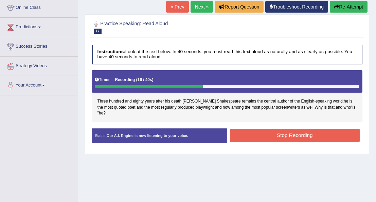
click at [268, 128] on button "Stop Recording" at bounding box center [295, 134] width 130 height 13
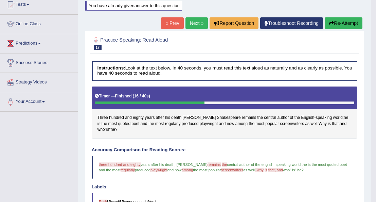
scroll to position [75, 0]
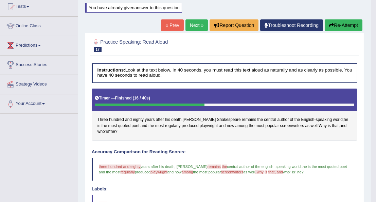
click at [338, 24] on button "Re-Attempt" at bounding box center [344, 25] width 38 height 12
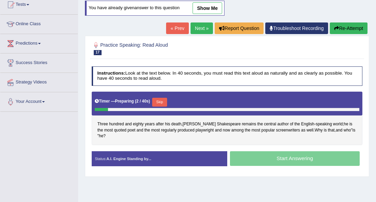
click at [157, 100] on button "Skip" at bounding box center [159, 102] width 15 height 9
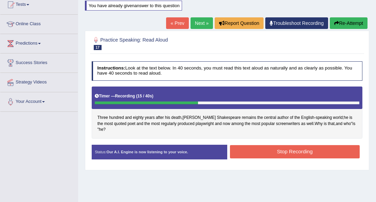
click at [251, 145] on button "Stop Recording" at bounding box center [295, 151] width 130 height 13
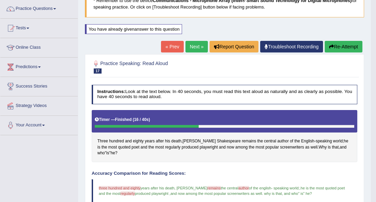
scroll to position [53, 0]
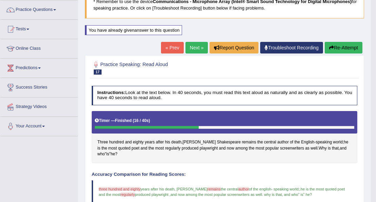
click at [338, 46] on button "Re-Attempt" at bounding box center [344, 48] width 38 height 12
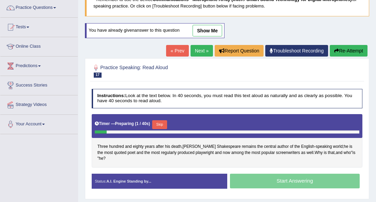
click at [159, 122] on button "Skip" at bounding box center [159, 124] width 15 height 9
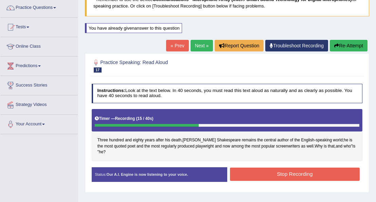
click at [257, 167] on button "Stop Recording" at bounding box center [295, 173] width 130 height 13
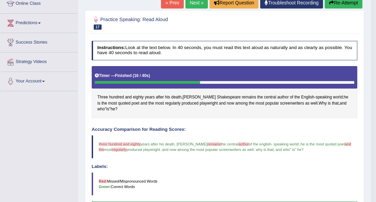
scroll to position [96, 0]
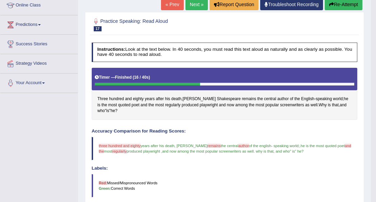
click at [338, 6] on button "Re-Attempt" at bounding box center [344, 5] width 38 height 12
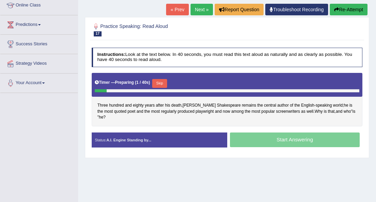
click at [159, 81] on button "Skip" at bounding box center [159, 83] width 15 height 9
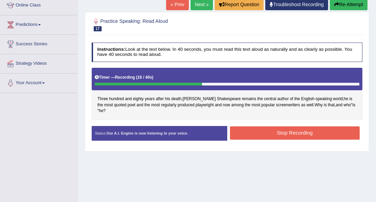
click at [250, 126] on button "Stop Recording" at bounding box center [295, 132] width 130 height 13
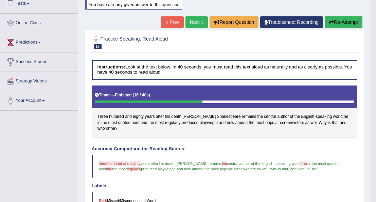
scroll to position [76, 0]
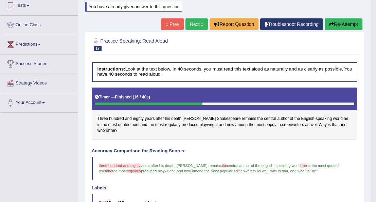
click at [337, 22] on button "Re-Attempt" at bounding box center [344, 24] width 38 height 12
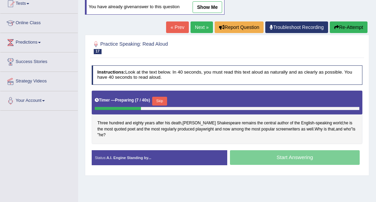
click at [159, 98] on button "Skip" at bounding box center [159, 101] width 15 height 9
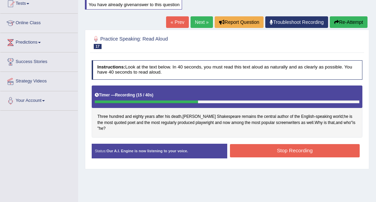
click at [269, 144] on button "Stop Recording" at bounding box center [295, 150] width 130 height 13
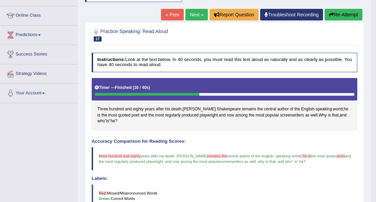
scroll to position [86, 0]
click at [341, 11] on button "Re-Attempt" at bounding box center [344, 15] width 38 height 12
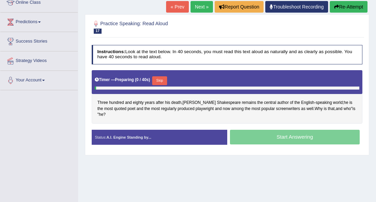
scroll to position [86, 0]
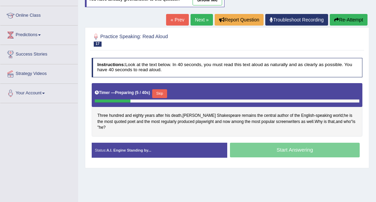
click at [163, 91] on button "Skip" at bounding box center [159, 93] width 15 height 9
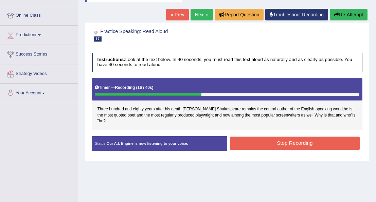
click at [244, 136] on button "Stop Recording" at bounding box center [295, 142] width 130 height 13
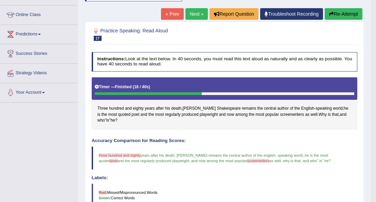
scroll to position [86, 0]
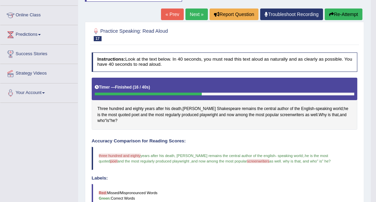
click at [195, 11] on link "Next »" at bounding box center [197, 14] width 22 height 12
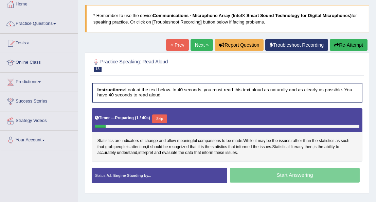
scroll to position [55, 0]
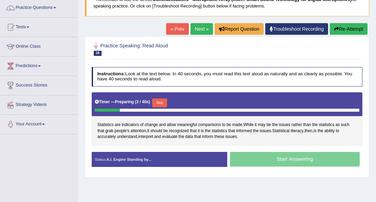
click at [156, 101] on button "Skip" at bounding box center [159, 102] width 15 height 9
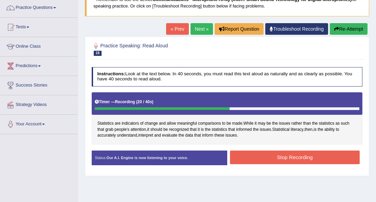
click at [253, 156] on button "Stop Recording" at bounding box center [295, 156] width 130 height 13
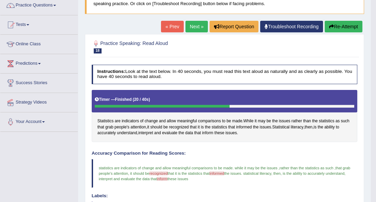
scroll to position [53, 0]
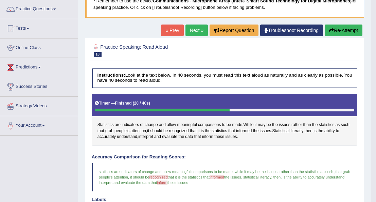
click at [195, 30] on link "Next »" at bounding box center [197, 30] width 22 height 12
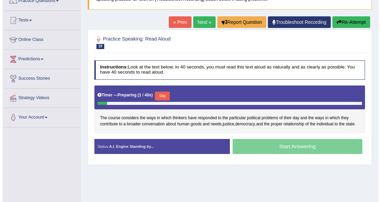
scroll to position [62, 0]
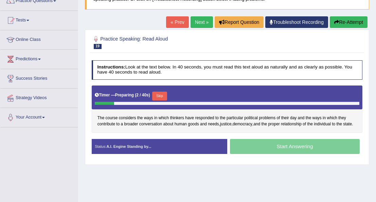
click at [157, 95] on button "Skip" at bounding box center [159, 95] width 15 height 9
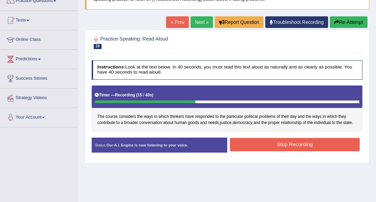
click at [274, 141] on button "Stop Recording" at bounding box center [295, 144] width 130 height 13
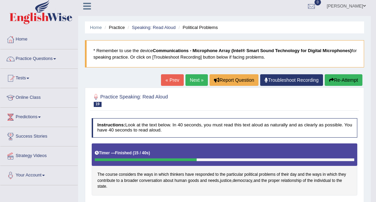
scroll to position [0, 0]
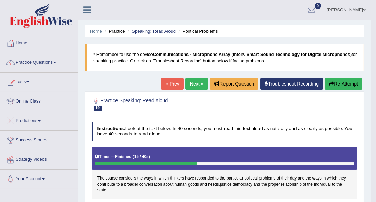
click at [195, 83] on link "Next »" at bounding box center [197, 84] width 22 height 12
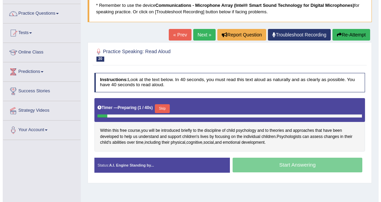
scroll to position [52, 0]
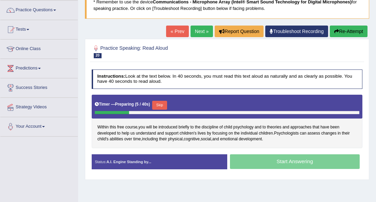
click at [156, 107] on button "Skip" at bounding box center [159, 105] width 15 height 9
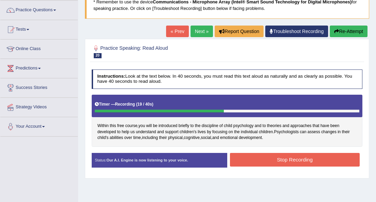
click at [270, 161] on button "Stop Recording" at bounding box center [295, 159] width 130 height 13
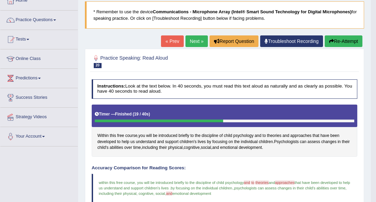
scroll to position [42, 0]
click at [198, 39] on link "Next »" at bounding box center [197, 41] width 22 height 12
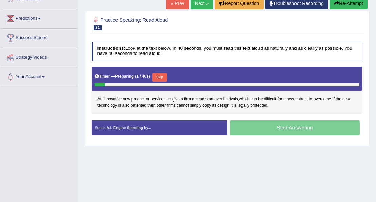
scroll to position [102, 0]
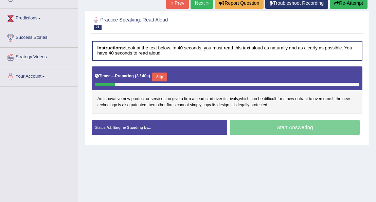
click at [161, 72] on button "Skip" at bounding box center [159, 76] width 15 height 9
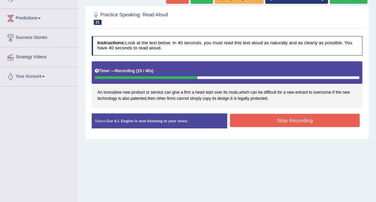
click at [263, 118] on button "Stop Recording" at bounding box center [295, 120] width 130 height 13
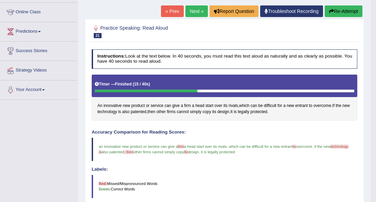
scroll to position [79, 0]
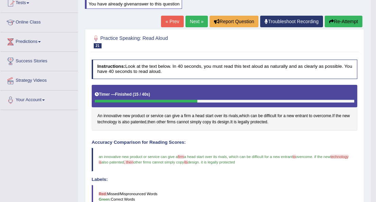
click at [334, 22] on button "Re-Attempt" at bounding box center [344, 22] width 38 height 12
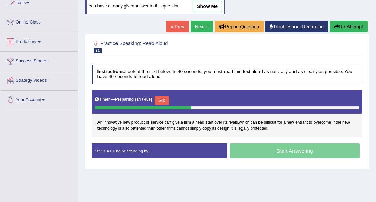
click at [160, 98] on button "Skip" at bounding box center [162, 100] width 15 height 9
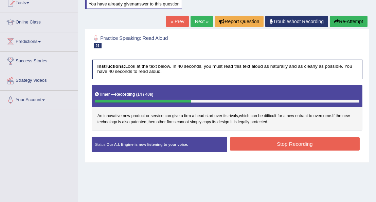
click at [244, 145] on button "Stop Recording" at bounding box center [295, 143] width 130 height 13
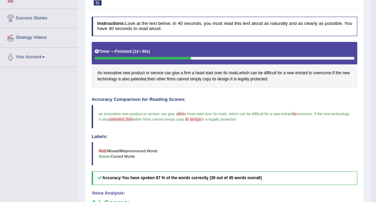
scroll to position [121, 0]
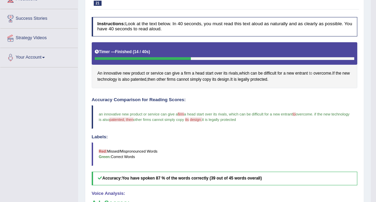
click at [311, 72] on span "to" at bounding box center [310, 73] width 3 height 6
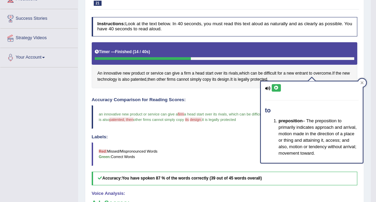
click at [276, 87] on icon at bounding box center [276, 88] width 5 height 4
click at [250, 93] on div "Instructions: Look at the text below. In 40 seconds, you must read this text al…" at bounding box center [224, 153] width 269 height 279
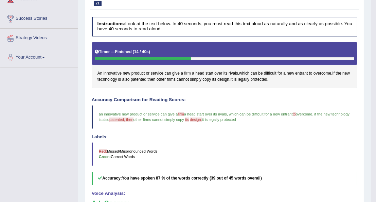
click at [185, 72] on span "firm" at bounding box center [187, 73] width 7 height 6
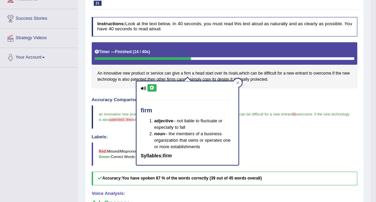
click at [152, 86] on icon at bounding box center [152, 88] width 5 height 4
click at [131, 126] on blockquote "an innovative new product or service can give a firm few a head start over its …" at bounding box center [225, 116] width 266 height 23
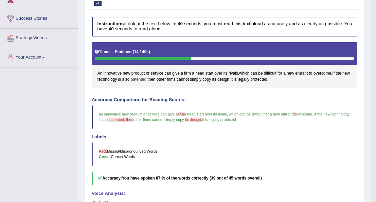
click at [140, 76] on span "patented" at bounding box center [139, 79] width 16 height 6
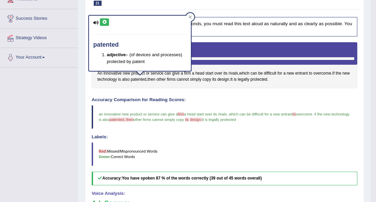
click at [104, 20] on icon at bounding box center [104, 22] width 5 height 4
click at [191, 97] on h4 "Accuracy Comparison for Reading Scores:" at bounding box center [225, 99] width 266 height 5
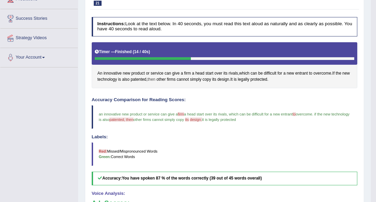
click at [150, 79] on span "then" at bounding box center [152, 79] width 8 height 6
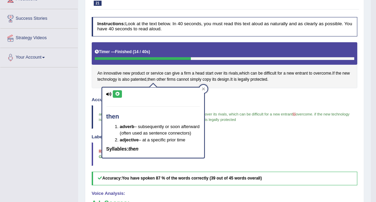
click at [115, 93] on icon at bounding box center [117, 94] width 5 height 4
click at [216, 100] on h4 "Accuracy Comparison for Reading Scores:" at bounding box center [225, 99] width 266 height 5
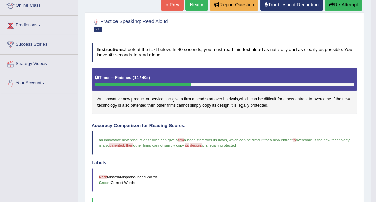
scroll to position [95, 0]
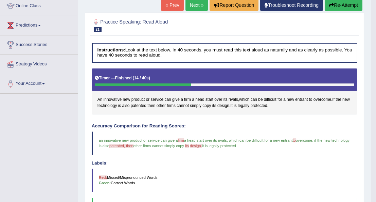
click at [338, 5] on button "Re-Attempt" at bounding box center [344, 5] width 38 height 12
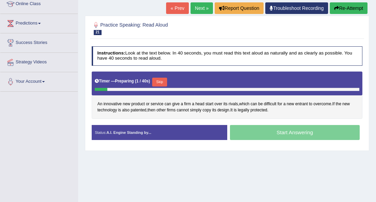
click at [158, 80] on button "Skip" at bounding box center [159, 82] width 15 height 9
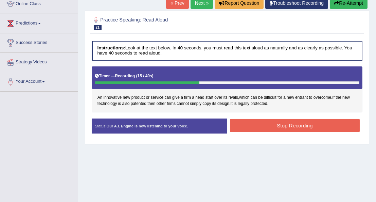
click at [257, 122] on button "Stop Recording" at bounding box center [295, 125] width 130 height 13
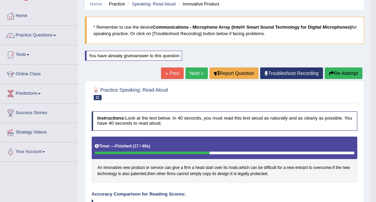
scroll to position [25, 0]
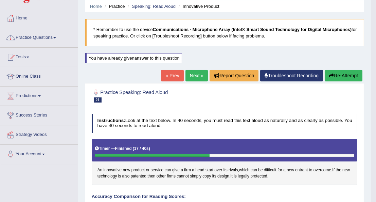
click at [55, 35] on link "Practice Questions" at bounding box center [39, 36] width 78 height 17
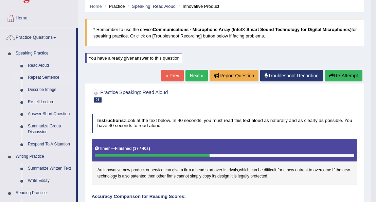
click at [50, 77] on link "Repeat Sentence" at bounding box center [50, 77] width 51 height 12
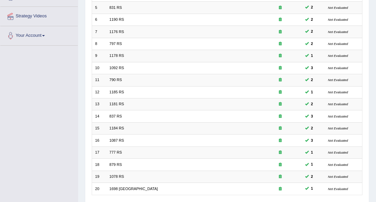
scroll to position [187, 0]
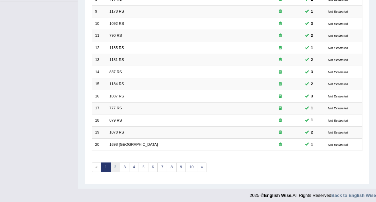
click at [114, 164] on link "2" at bounding box center [115, 167] width 10 height 10
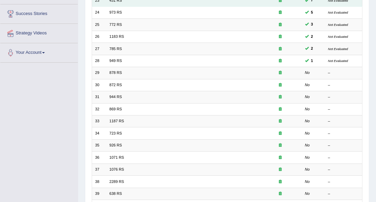
scroll to position [123, 0]
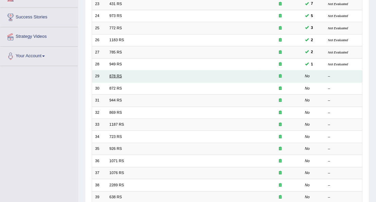
click at [118, 74] on link "878 RS" at bounding box center [115, 76] width 13 height 4
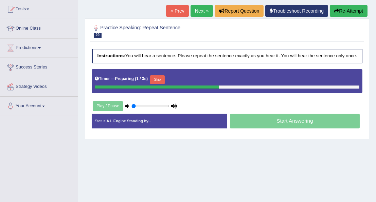
scroll to position [74, 0]
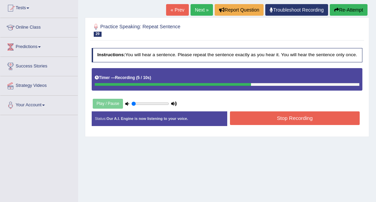
click at [273, 118] on button "Stop Recording" at bounding box center [295, 117] width 130 height 13
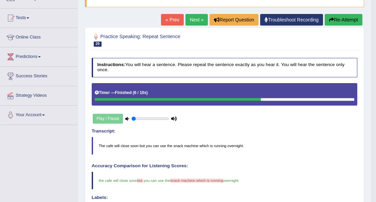
scroll to position [64, 0]
click at [344, 20] on button "Re-Attempt" at bounding box center [344, 20] width 38 height 12
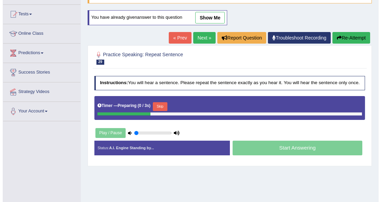
scroll to position [64, 0]
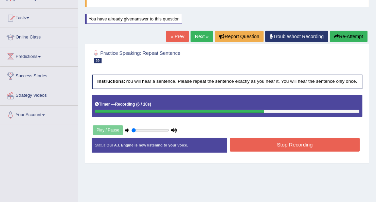
click at [261, 144] on button "Stop Recording" at bounding box center [295, 144] width 130 height 13
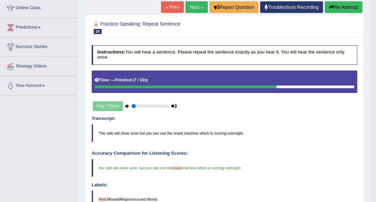
scroll to position [88, 0]
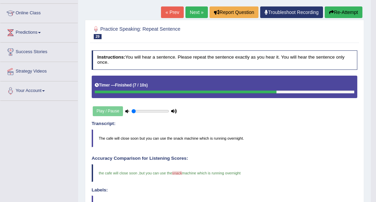
click at [199, 11] on link "Next »" at bounding box center [197, 12] width 22 height 12
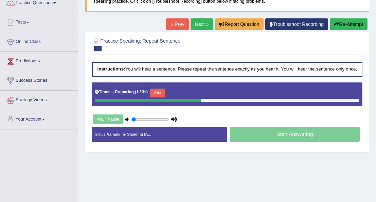
scroll to position [60, 0]
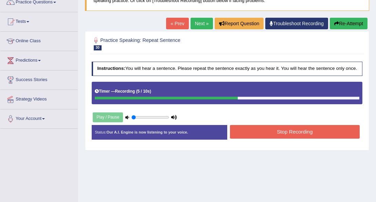
click at [264, 132] on button "Stop Recording" at bounding box center [295, 131] width 130 height 13
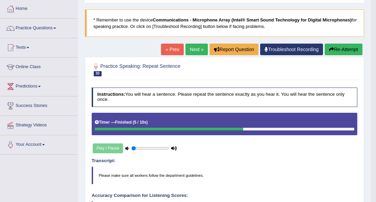
scroll to position [33, 0]
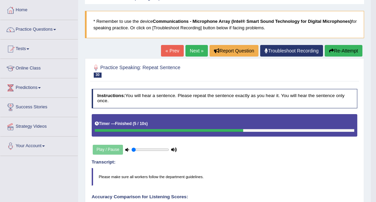
click at [195, 50] on link "Next »" at bounding box center [197, 51] width 22 height 12
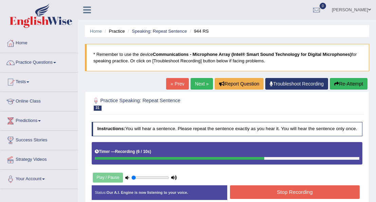
click at [248, 189] on button "Stop Recording" at bounding box center [295, 191] width 130 height 13
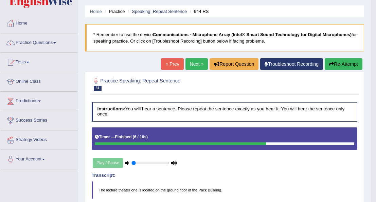
scroll to position [19, 0]
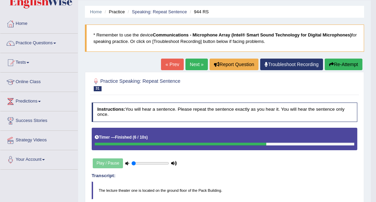
click at [344, 63] on button "Re-Attempt" at bounding box center [344, 64] width 38 height 12
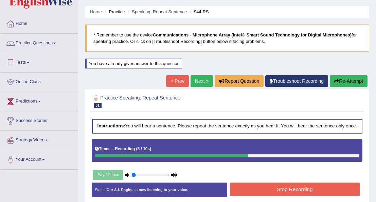
click at [272, 182] on button "Stop Recording" at bounding box center [295, 188] width 130 height 13
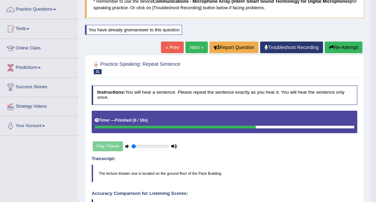
scroll to position [53, 0]
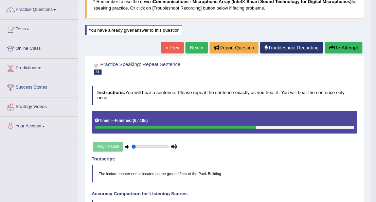
click at [197, 43] on link "Next »" at bounding box center [197, 48] width 22 height 12
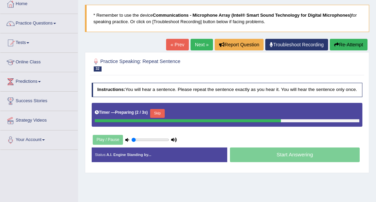
scroll to position [66, 0]
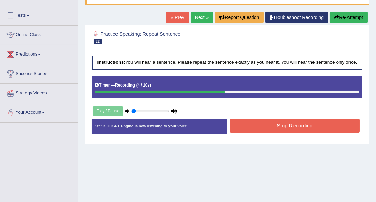
click at [268, 124] on button "Stop Recording" at bounding box center [295, 125] width 130 height 13
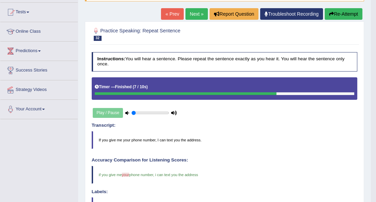
scroll to position [56, 0]
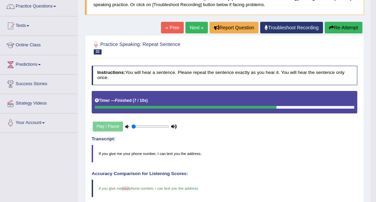
click at [195, 25] on link "Next »" at bounding box center [197, 28] width 22 height 12
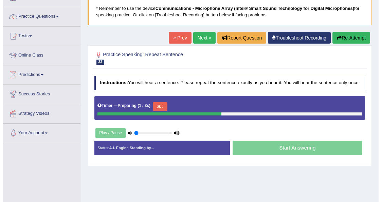
scroll to position [47, 0]
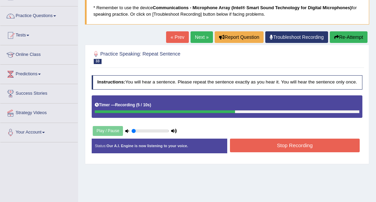
click at [275, 148] on button "Stop Recording" at bounding box center [295, 144] width 130 height 13
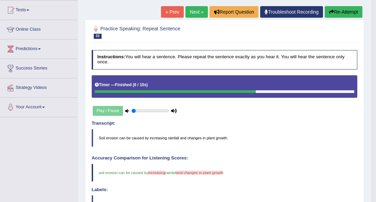
scroll to position [69, 0]
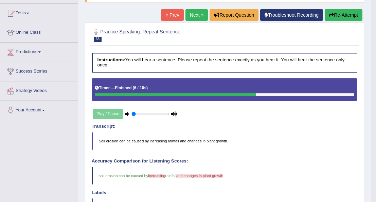
click at [344, 14] on button "Re-Attempt" at bounding box center [344, 15] width 38 height 12
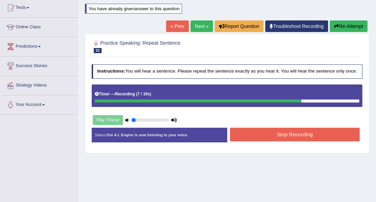
click at [256, 130] on button "Stop Recording" at bounding box center [295, 133] width 130 height 13
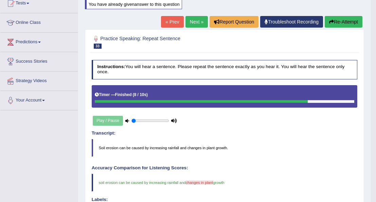
scroll to position [77, 0]
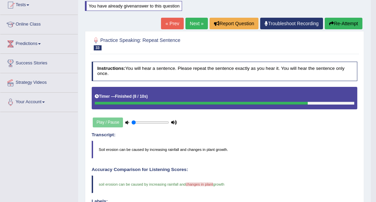
click at [339, 24] on button "Re-Attempt" at bounding box center [344, 24] width 38 height 12
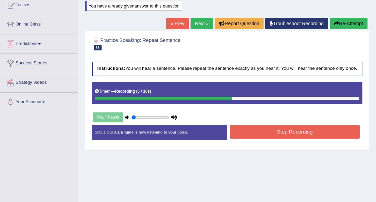
click at [277, 129] on button "Stop Recording" at bounding box center [295, 131] width 130 height 13
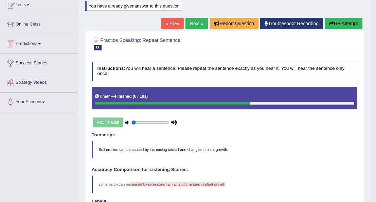
click at [344, 20] on button "Re-Attempt" at bounding box center [344, 24] width 38 height 12
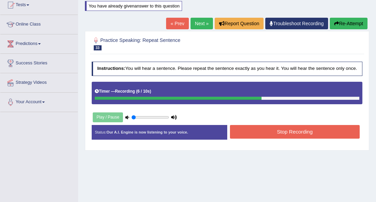
click at [287, 127] on button "Stop Recording" at bounding box center [295, 131] width 130 height 13
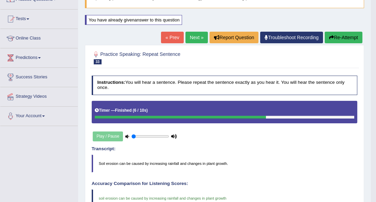
scroll to position [63, 0]
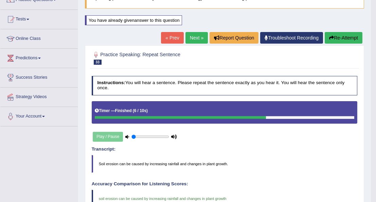
click at [193, 36] on link "Next »" at bounding box center [197, 38] width 22 height 12
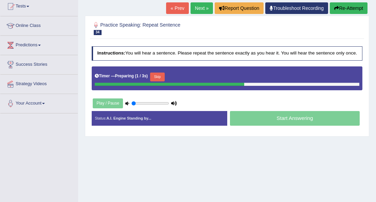
scroll to position [78, 0]
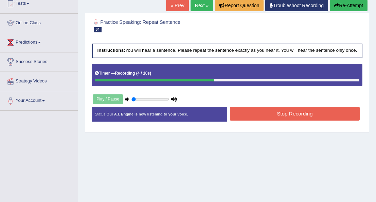
click at [273, 110] on button "Stop Recording" at bounding box center [295, 113] width 130 height 13
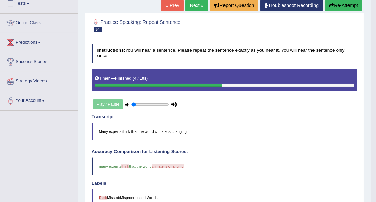
scroll to position [64, 0]
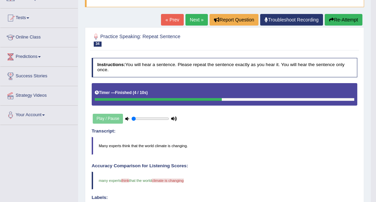
click at [344, 21] on button "Re-Attempt" at bounding box center [344, 20] width 38 height 12
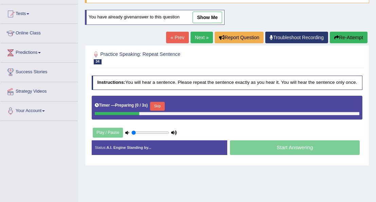
scroll to position [64, 0]
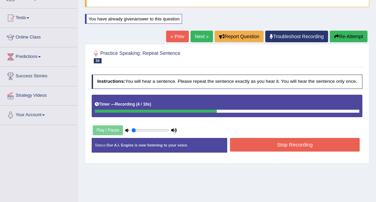
click at [284, 139] on button "Stop Recording" at bounding box center [295, 144] width 130 height 13
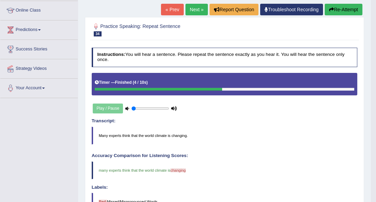
scroll to position [86, 0]
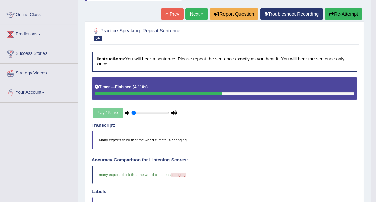
click at [351, 14] on button "Re-Attempt" at bounding box center [344, 14] width 38 height 12
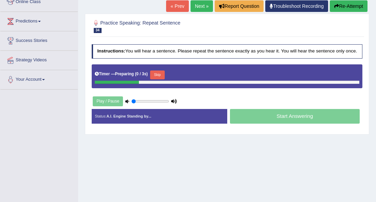
scroll to position [86, 0]
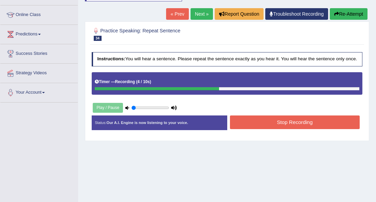
click at [279, 119] on button "Stop Recording" at bounding box center [295, 121] width 130 height 13
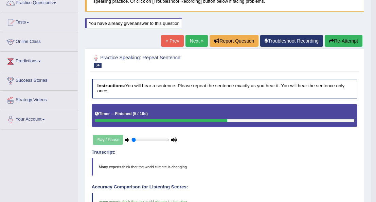
scroll to position [48, 0]
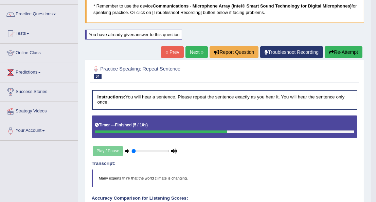
click at [196, 51] on link "Next »" at bounding box center [197, 52] width 22 height 12
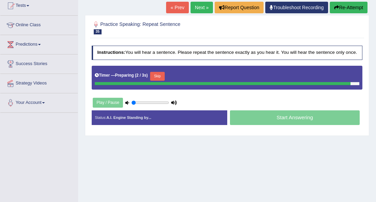
scroll to position [75, 0]
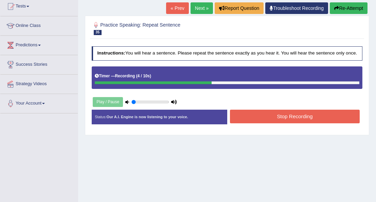
click at [262, 117] on button "Stop Recording" at bounding box center [295, 115] width 130 height 13
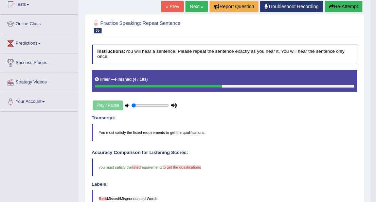
scroll to position [76, 0]
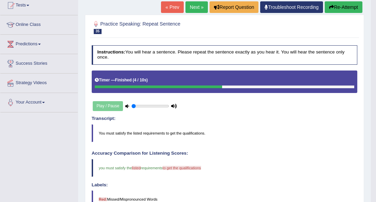
click at [339, 4] on button "Re-Attempt" at bounding box center [344, 7] width 38 height 12
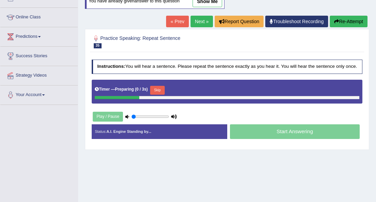
scroll to position [76, 0]
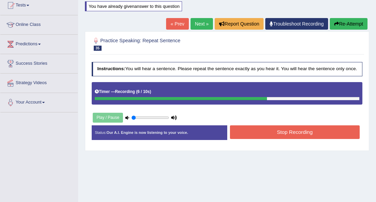
click at [253, 125] on button "Stop Recording" at bounding box center [295, 131] width 130 height 13
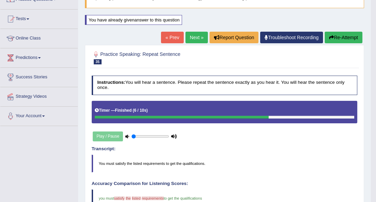
scroll to position [63, 0]
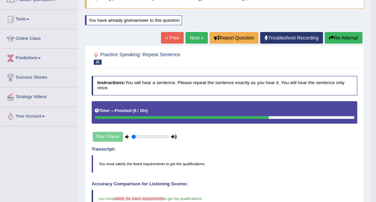
click at [337, 36] on button "Re-Attempt" at bounding box center [344, 38] width 38 height 12
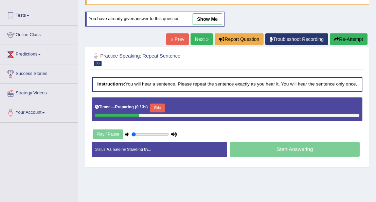
scroll to position [63, 0]
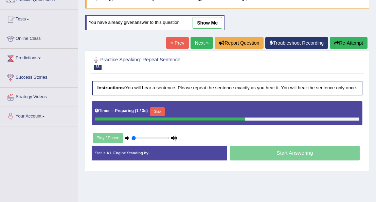
click at [154, 110] on button "Skip" at bounding box center [157, 111] width 15 height 9
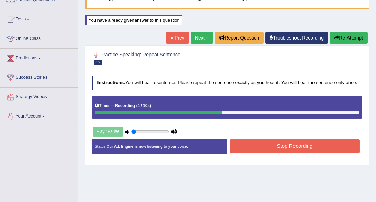
click at [266, 142] on button "Stop Recording" at bounding box center [295, 145] width 130 height 13
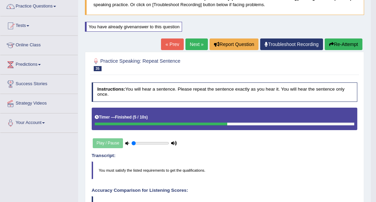
scroll to position [56, 0]
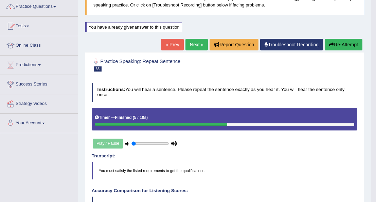
click at [194, 44] on link "Next »" at bounding box center [197, 45] width 22 height 12
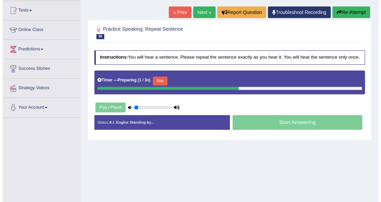
scroll to position [72, 0]
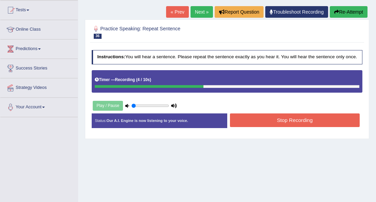
click at [265, 121] on button "Stop Recording" at bounding box center [295, 119] width 130 height 13
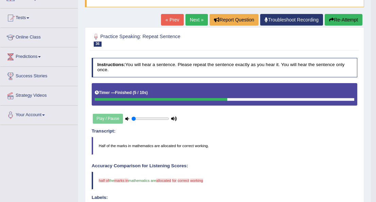
scroll to position [64, 0]
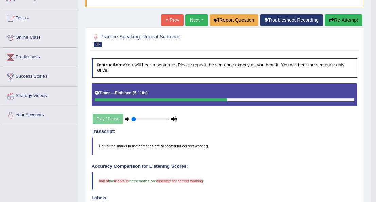
click at [193, 21] on link "Next »" at bounding box center [197, 20] width 22 height 12
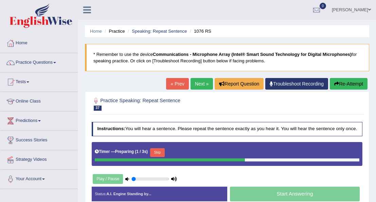
click at [179, 83] on link "« Prev" at bounding box center [177, 84] width 22 height 12
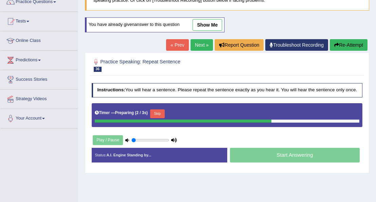
scroll to position [61, 0]
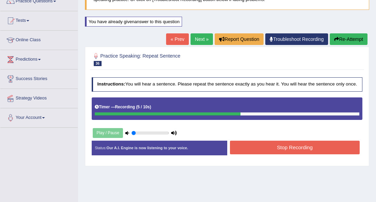
click at [272, 144] on button "Stop Recording" at bounding box center [295, 146] width 130 height 13
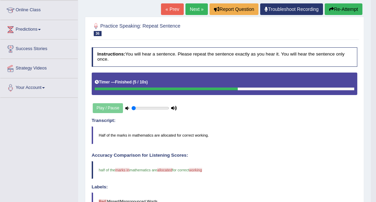
scroll to position [91, 0]
click at [338, 8] on button "Re-Attempt" at bounding box center [344, 9] width 38 height 12
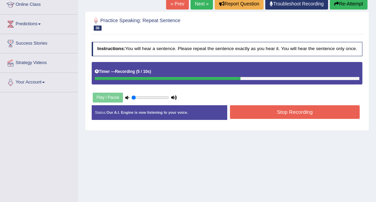
click at [273, 108] on button "Stop Recording" at bounding box center [295, 111] width 130 height 13
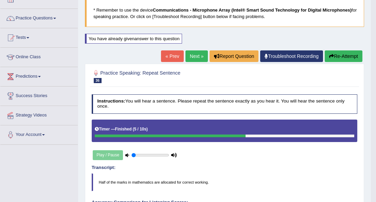
scroll to position [40, 0]
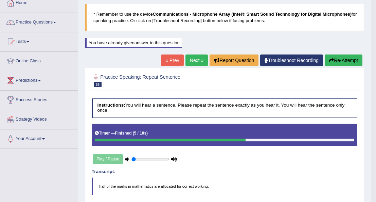
click at [340, 57] on button "Re-Attempt" at bounding box center [344, 60] width 38 height 12
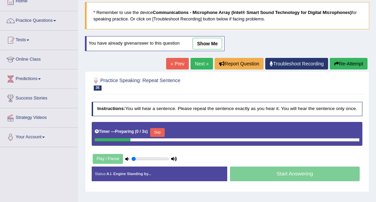
scroll to position [40, 0]
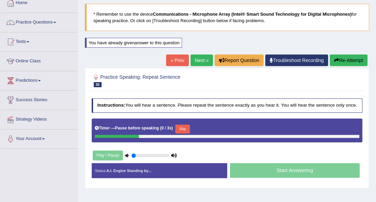
click at [157, 131] on div "Timer — Pause before speaking ( 0 / 3s ) Skip" at bounding box center [227, 129] width 265 height 12
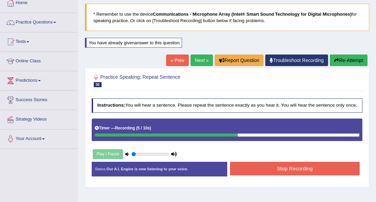
click at [250, 164] on button "Stop Recording" at bounding box center [295, 167] width 130 height 13
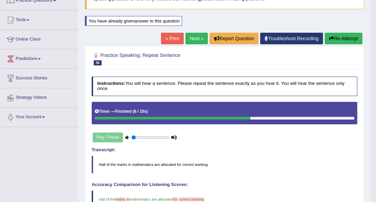
scroll to position [61, 0]
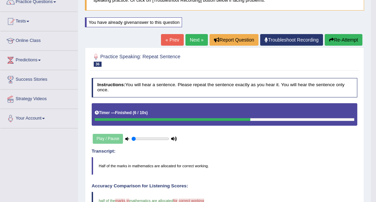
click at [338, 38] on button "Re-Attempt" at bounding box center [344, 40] width 38 height 12
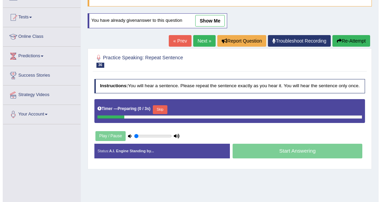
scroll to position [61, 0]
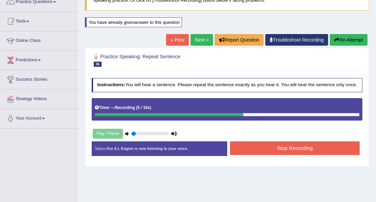
click at [260, 148] on button "Stop Recording" at bounding box center [295, 147] width 130 height 13
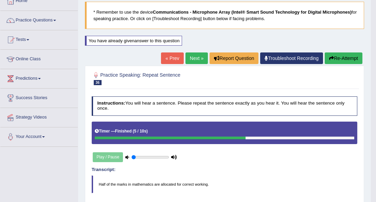
scroll to position [42, 0]
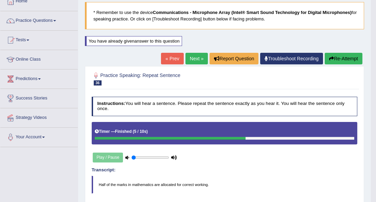
click at [193, 55] on link "Next »" at bounding box center [197, 59] width 22 height 12
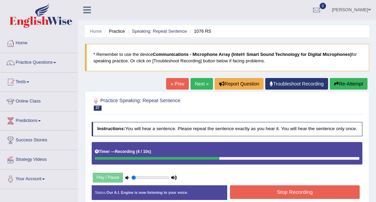
click at [238, 191] on button "Stop Recording" at bounding box center [295, 191] width 130 height 13
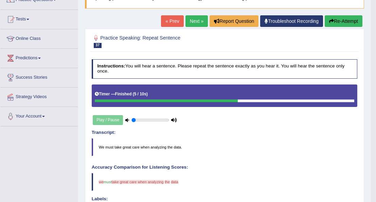
scroll to position [63, 0]
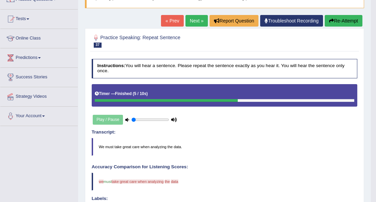
click at [345, 18] on button "Re-Attempt" at bounding box center [344, 21] width 38 height 12
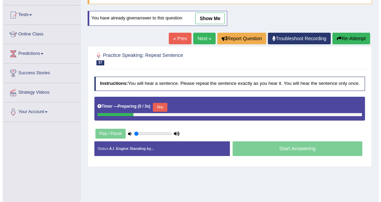
scroll to position [63, 0]
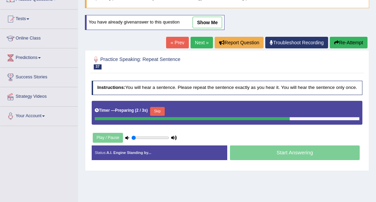
click at [156, 110] on button "Skip" at bounding box center [157, 111] width 15 height 9
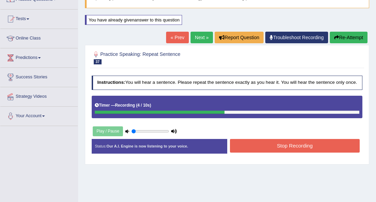
click at [263, 142] on button "Stop Recording" at bounding box center [295, 145] width 130 height 13
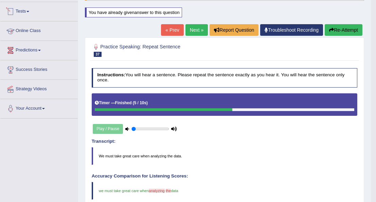
scroll to position [51, 0]
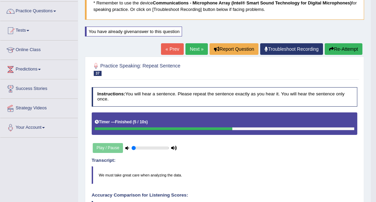
click at [54, 9] on link "Practice Questions" at bounding box center [39, 10] width 78 height 17
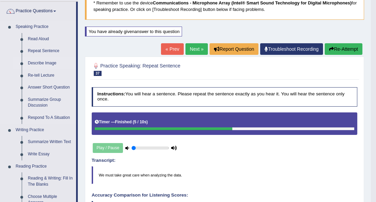
click at [41, 62] on link "Describe Image" at bounding box center [50, 63] width 51 height 12
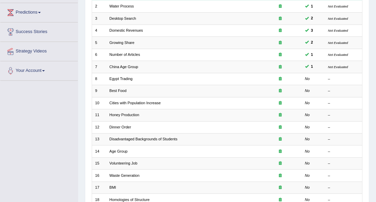
scroll to position [107, 0]
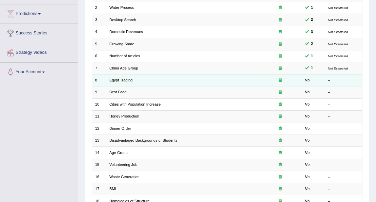
click at [121, 78] on link "Egypt Trading" at bounding box center [120, 80] width 23 height 4
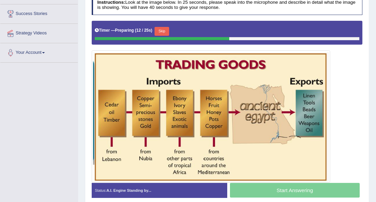
scroll to position [126, 0]
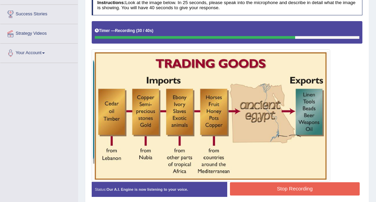
click at [265, 187] on button "Stop Recording" at bounding box center [295, 188] width 130 height 13
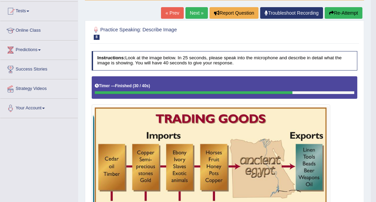
scroll to position [71, 0]
click at [194, 13] on link "Next »" at bounding box center [197, 13] width 22 height 12
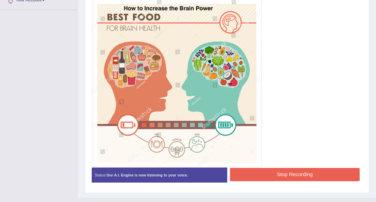
scroll to position [178, 0]
click at [265, 171] on button "Stop Recording" at bounding box center [295, 174] width 130 height 13
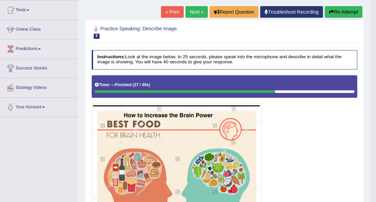
scroll to position [71, 0]
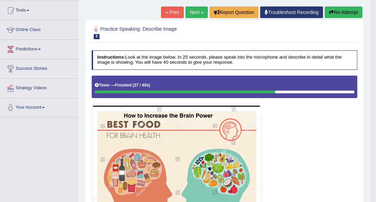
click at [190, 11] on link "Next »" at bounding box center [197, 12] width 22 height 12
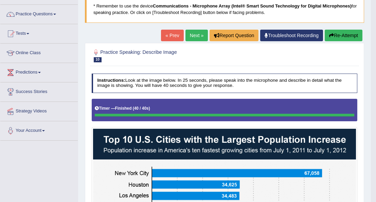
scroll to position [47, 0]
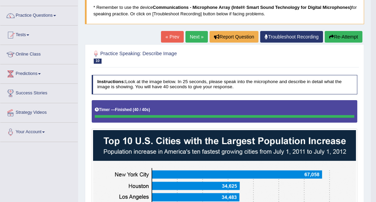
click at [195, 37] on link "Next »" at bounding box center [197, 37] width 22 height 12
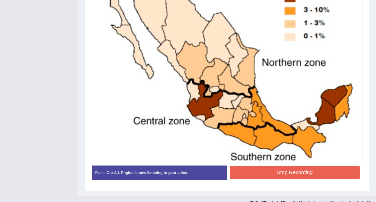
scroll to position [224, 0]
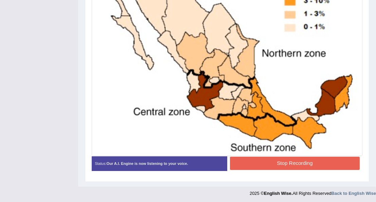
click at [266, 159] on button "Stop Recording" at bounding box center [295, 162] width 130 height 13
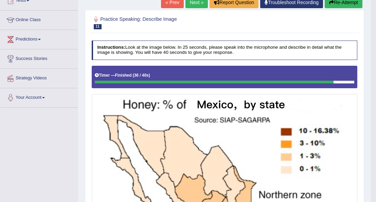
scroll to position [78, 0]
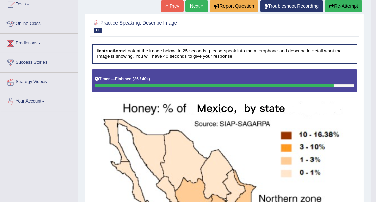
click at [344, 5] on button "Re-Attempt" at bounding box center [344, 6] width 38 height 12
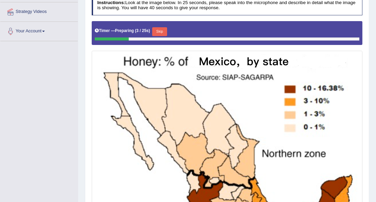
scroll to position [148, 0]
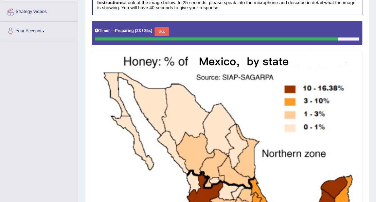
click at [161, 30] on button "Skip" at bounding box center [162, 31] width 15 height 9
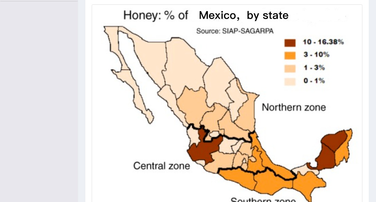
scroll to position [241, 0]
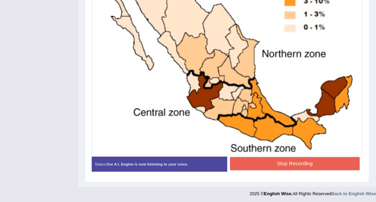
click at [254, 166] on button "Stop Recording" at bounding box center [295, 163] width 130 height 13
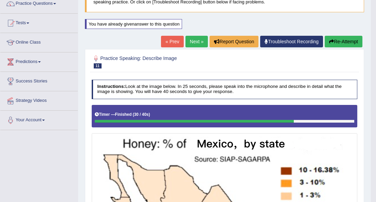
scroll to position [58, 0]
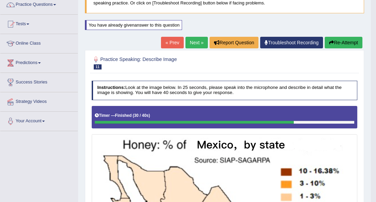
click at [337, 42] on button "Re-Attempt" at bounding box center [344, 43] width 38 height 12
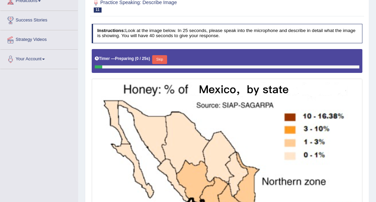
scroll to position [153, 0]
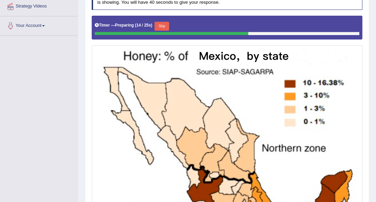
click at [162, 25] on button "Skip" at bounding box center [162, 26] width 15 height 9
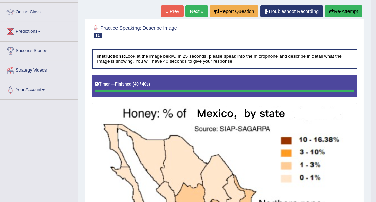
scroll to position [85, 0]
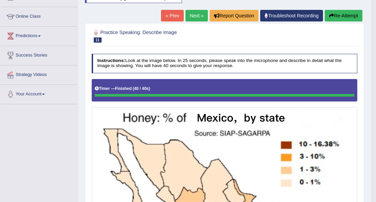
click at [193, 13] on link "Next »" at bounding box center [197, 16] width 22 height 12
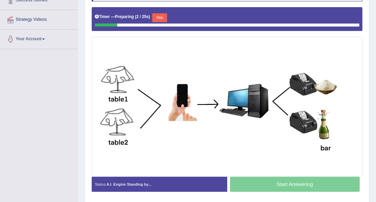
scroll to position [140, 0]
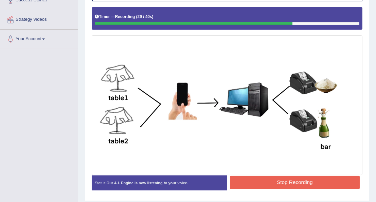
click at [264, 182] on button "Stop Recording" at bounding box center [295, 181] width 130 height 13
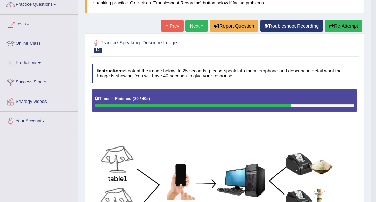
scroll to position [55, 0]
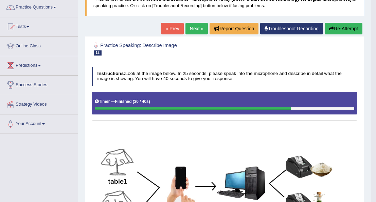
click at [190, 27] on link "Next »" at bounding box center [197, 29] width 22 height 12
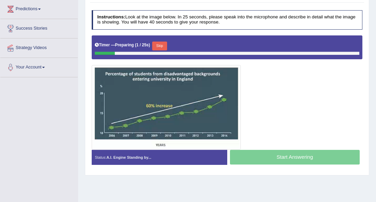
scroll to position [113, 0]
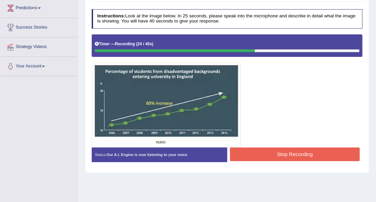
click at [267, 154] on button "Stop Recording" at bounding box center [295, 153] width 130 height 13
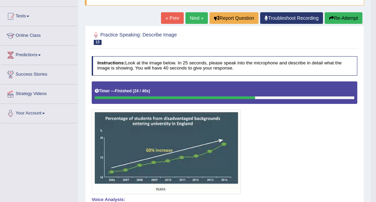
scroll to position [68, 0]
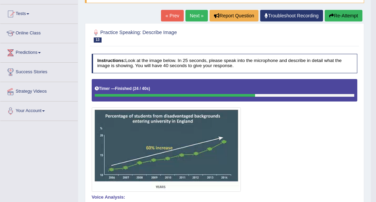
click at [343, 14] on button "Re-Attempt" at bounding box center [344, 16] width 38 height 12
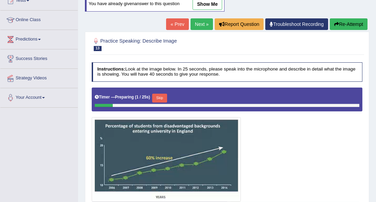
scroll to position [82, 0]
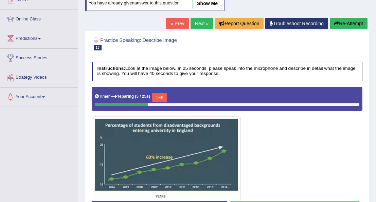
click at [159, 93] on button "Skip" at bounding box center [159, 97] width 15 height 9
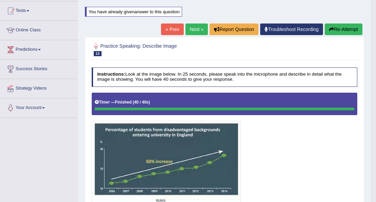
scroll to position [70, 0]
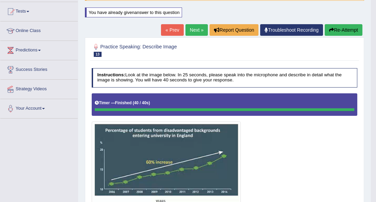
click at [194, 28] on link "Next »" at bounding box center [197, 30] width 22 height 12
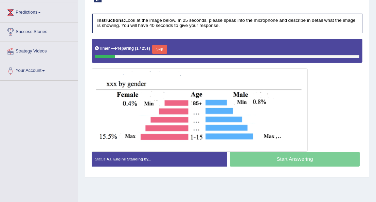
scroll to position [110, 0]
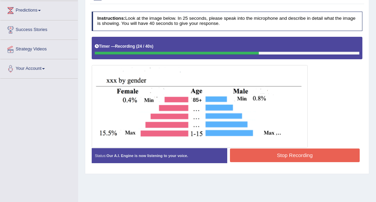
click at [251, 153] on button "Stop Recording" at bounding box center [295, 154] width 130 height 13
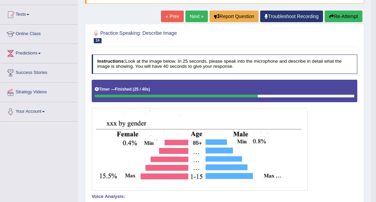
scroll to position [67, 0]
click at [195, 15] on link "Next »" at bounding box center [197, 17] width 22 height 12
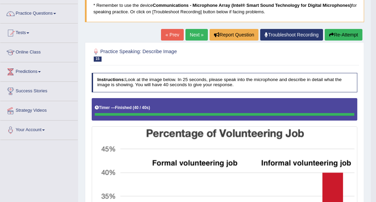
scroll to position [48, 0]
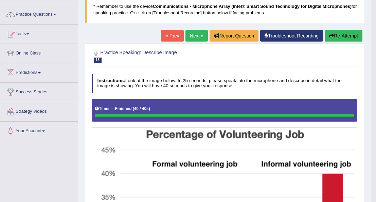
click at [193, 35] on link "Next »" at bounding box center [197, 36] width 22 height 12
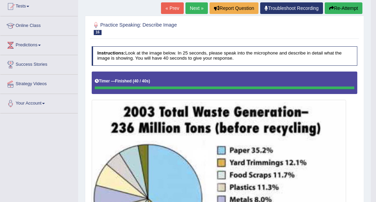
scroll to position [76, 0]
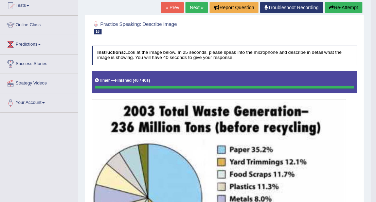
click at [191, 7] on link "Next »" at bounding box center [197, 8] width 22 height 12
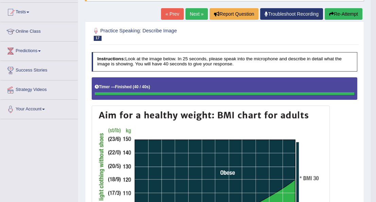
scroll to position [69, 0]
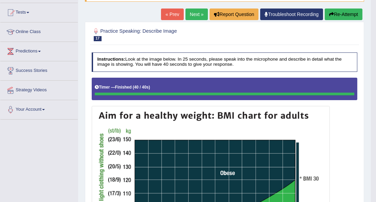
click at [192, 11] on link "Next »" at bounding box center [197, 14] width 22 height 12
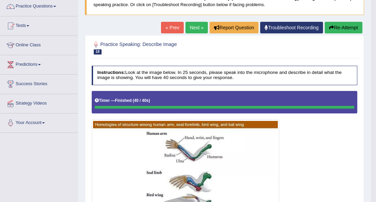
scroll to position [55, 0]
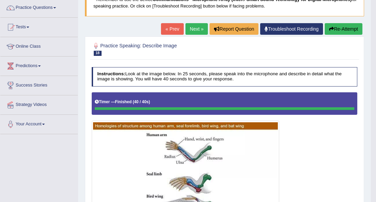
click at [201, 30] on link "Next »" at bounding box center [197, 29] width 22 height 12
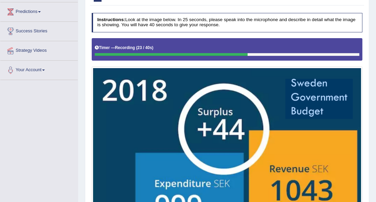
scroll to position [206, 0]
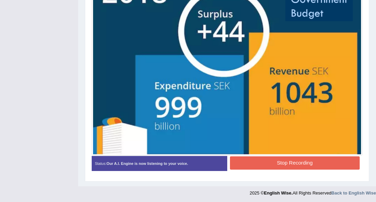
click at [260, 163] on button "Stop Recording" at bounding box center [295, 162] width 130 height 13
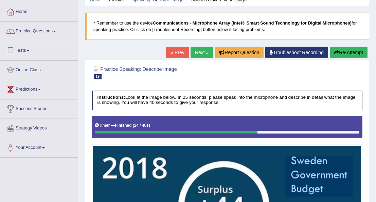
scroll to position [31, 0]
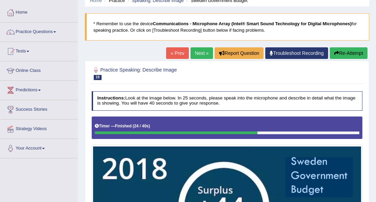
click at [342, 52] on button "Re-Attempt" at bounding box center [349, 53] width 38 height 12
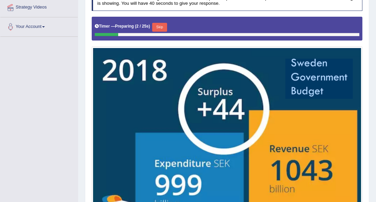
scroll to position [166, 0]
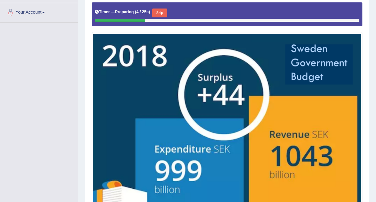
click at [160, 10] on button "Skip" at bounding box center [159, 12] width 15 height 9
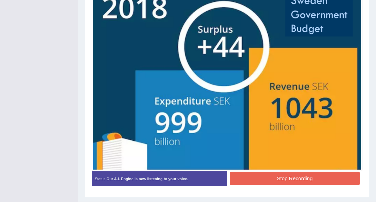
scroll to position [208, 0]
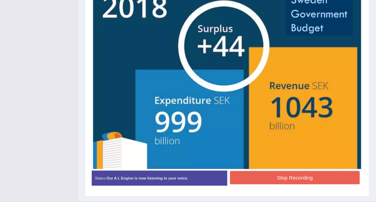
click at [255, 175] on button "Stop Recording" at bounding box center [295, 177] width 130 height 13
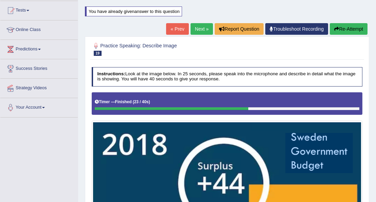
scroll to position [71, 0]
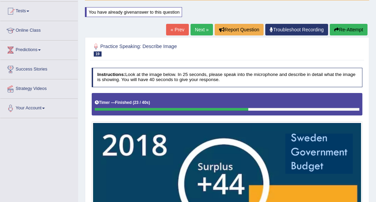
click at [351, 30] on button "Re-Attempt" at bounding box center [349, 30] width 38 height 12
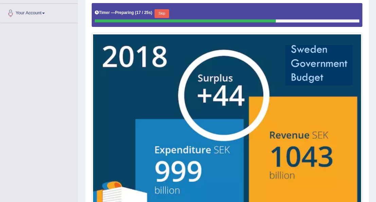
scroll to position [161, 0]
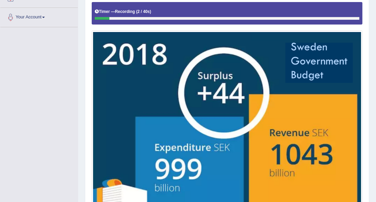
click at [297, 109] on img at bounding box center [227, 124] width 268 height 184
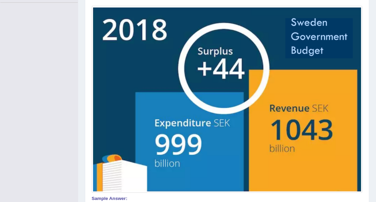
scroll to position [185, 0]
